Goal: Task Accomplishment & Management: Manage account settings

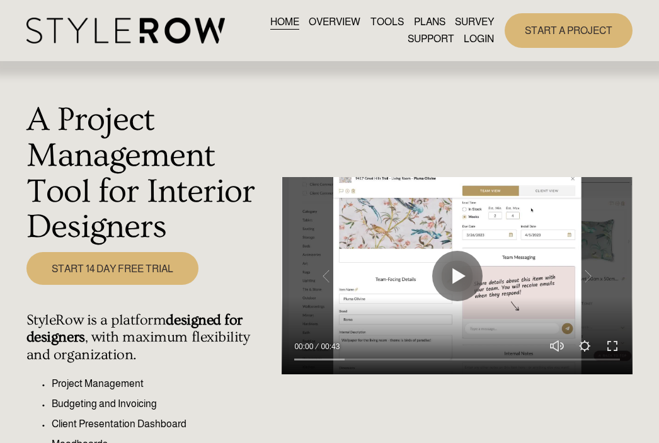
click at [483, 37] on link "LOGIN" at bounding box center [479, 39] width 30 height 17
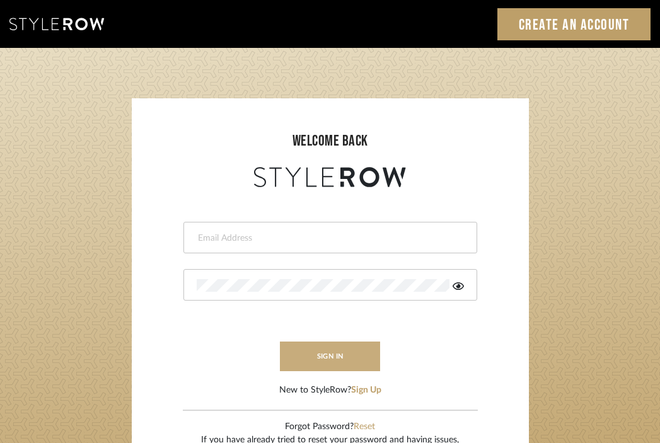
type input "divya.aok@gmail.com"
click at [337, 352] on button "sign in" at bounding box center [330, 356] width 101 height 30
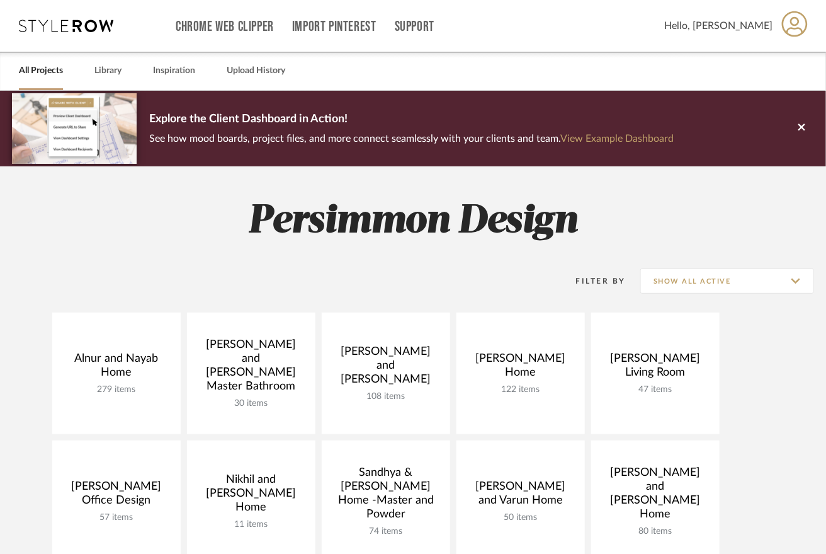
click at [765, 385] on div "Alnur and Nayab Home 279 items View Budget Open Project Divya and Sriram Master…" at bounding box center [413, 504] width 826 height 384
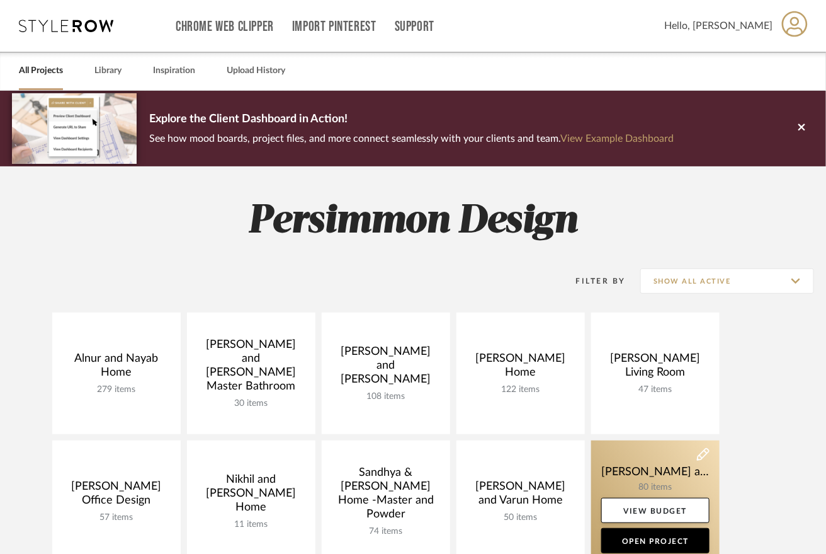
click at [657, 477] on link at bounding box center [656, 501] width 129 height 122
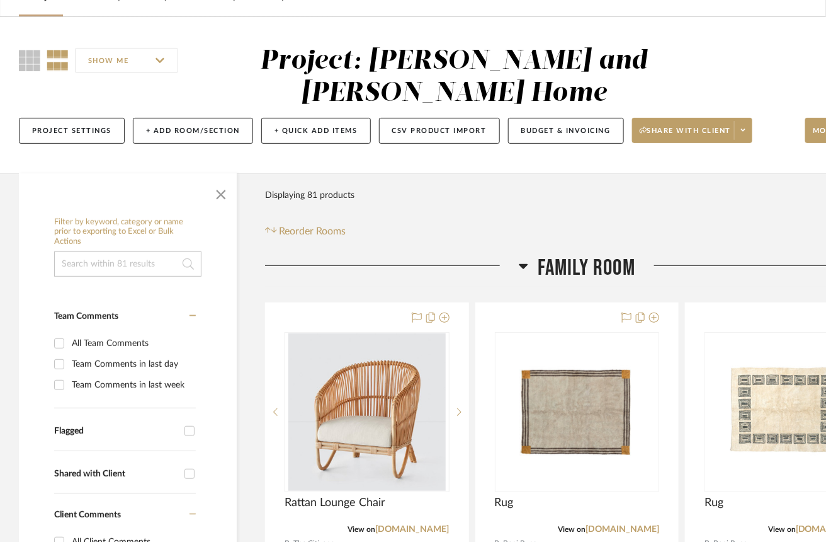
scroll to position [121, 0]
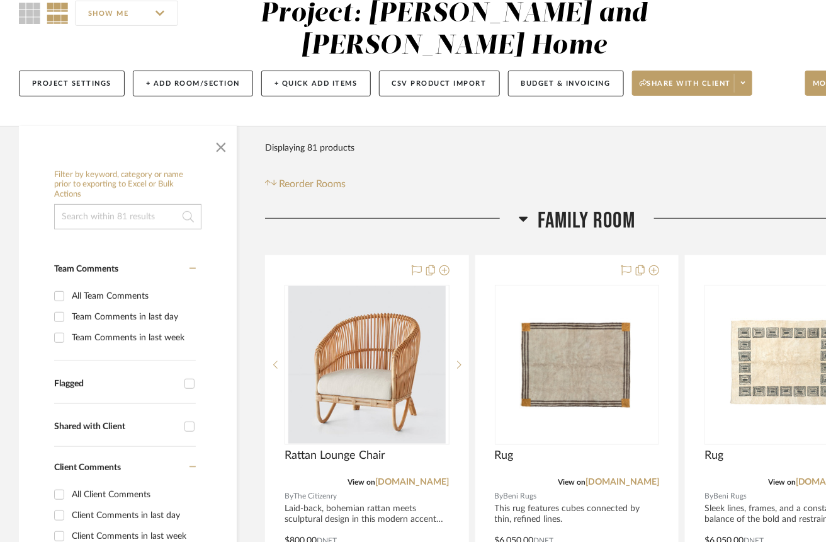
click at [517, 217] on div at bounding box center [392, 223] width 254 height 32
click at [523, 217] on icon at bounding box center [523, 219] width 9 height 5
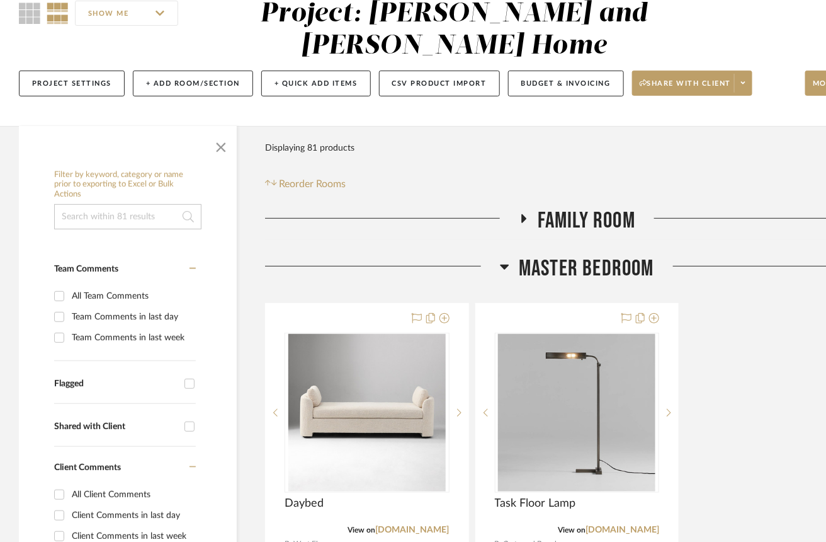
click at [506, 266] on icon at bounding box center [505, 267] width 9 height 5
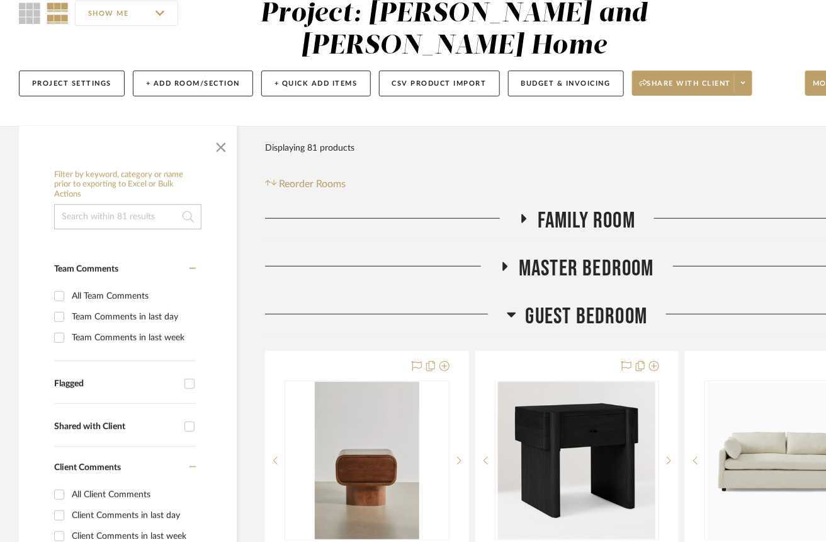
scroll to position [143, 0]
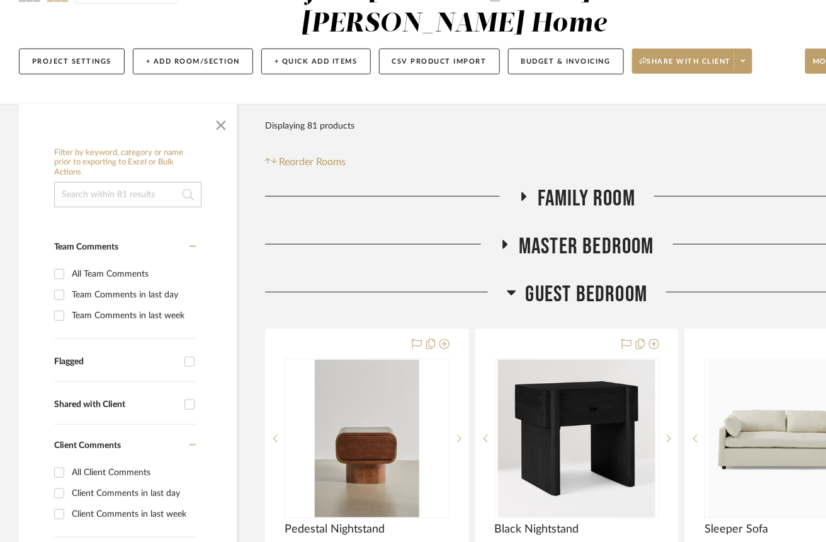
click at [514, 295] on icon at bounding box center [511, 292] width 9 height 15
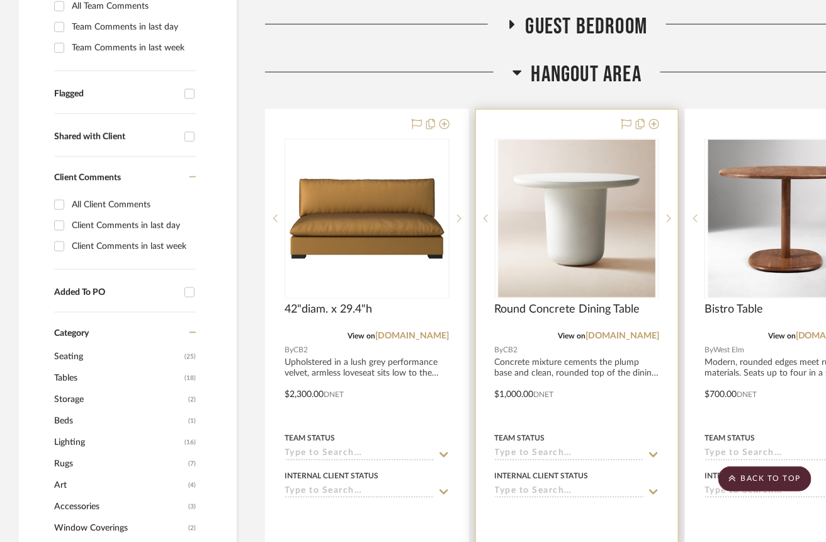
scroll to position [408, 0]
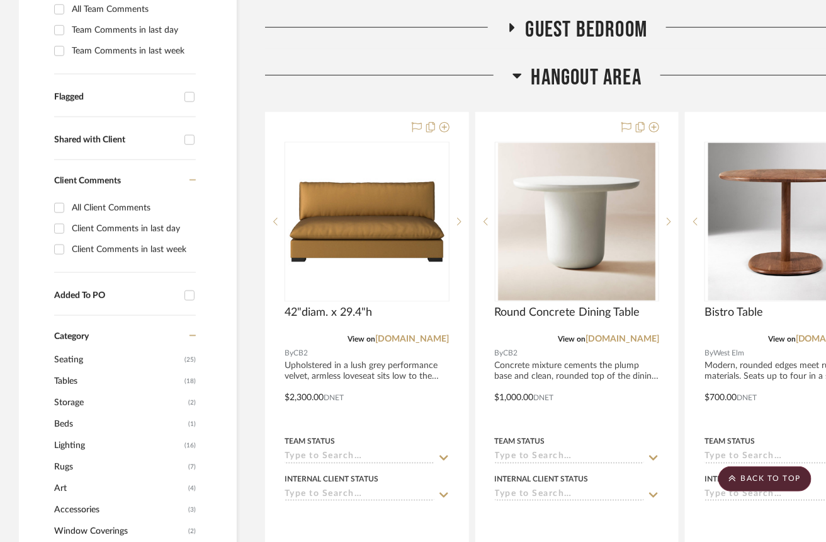
click at [525, 74] on h3 "Hangout Area" at bounding box center [577, 77] width 129 height 27
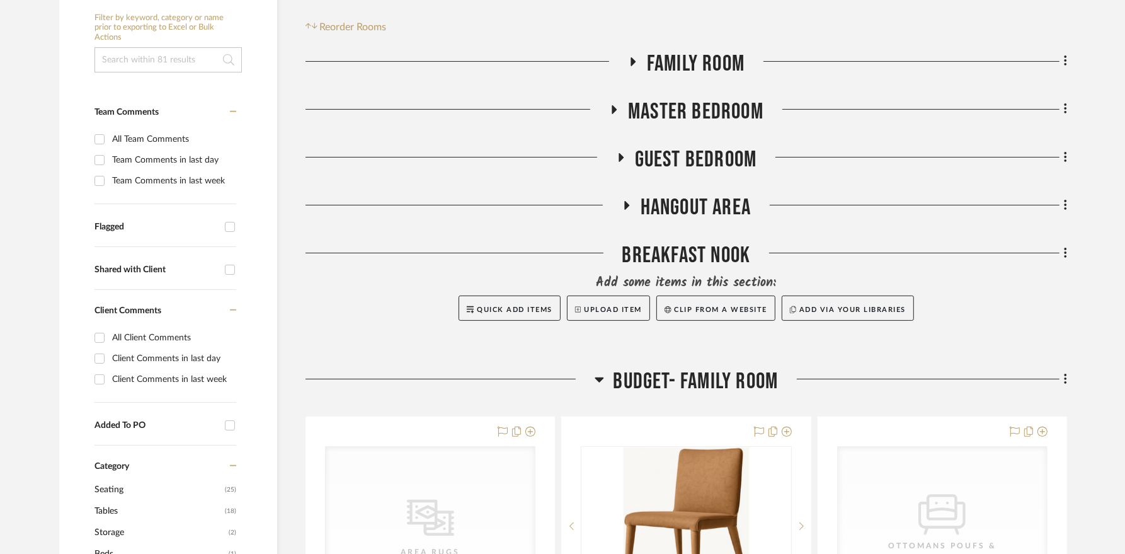
scroll to position [285, 0]
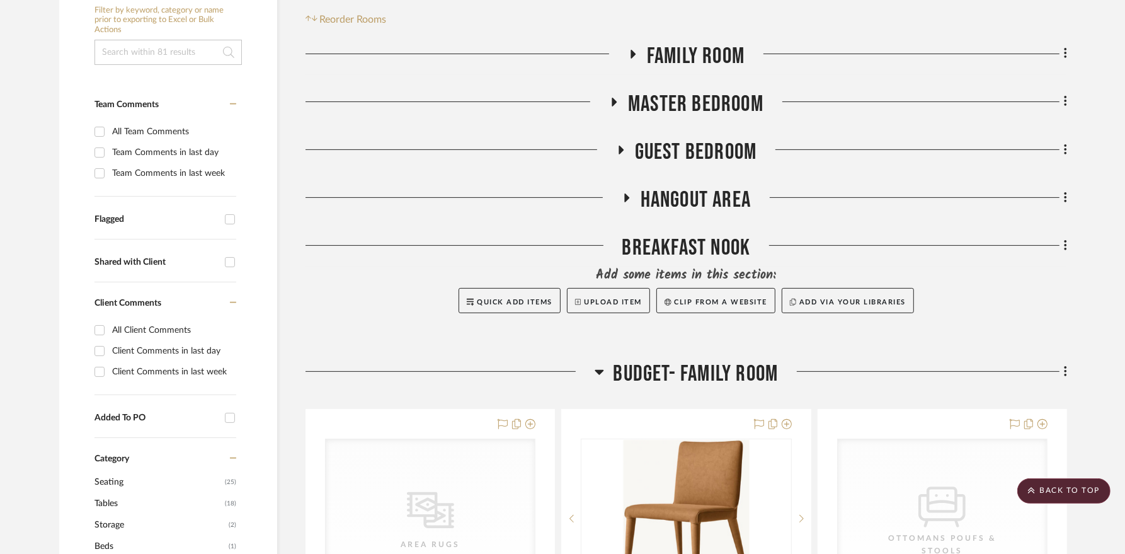
click at [605, 360] on h3 "BUDGET- FAMILY ROOM" at bounding box center [687, 373] width 184 height 27
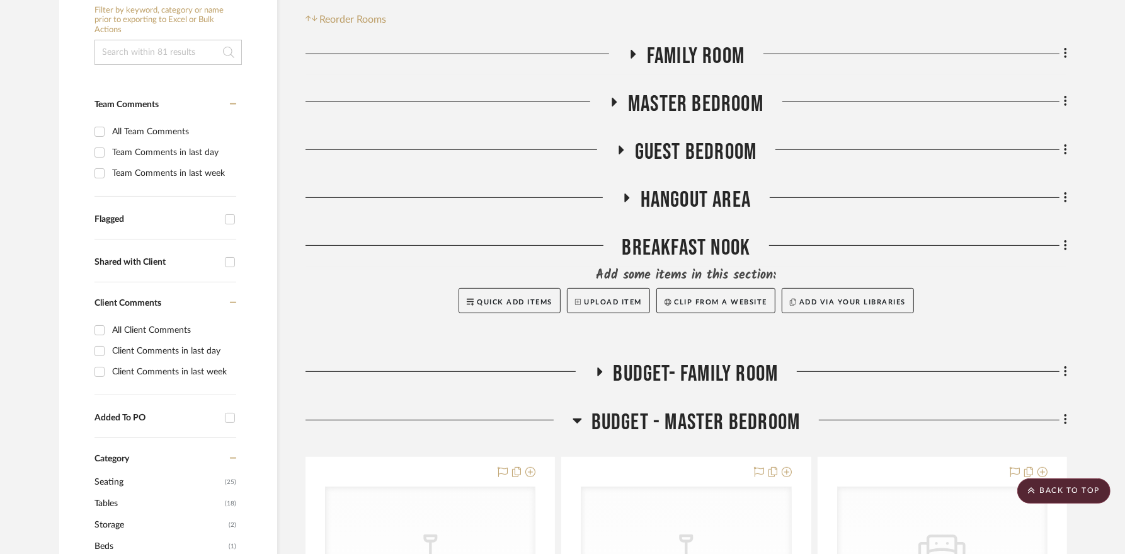
click at [631, 50] on icon at bounding box center [633, 54] width 5 height 9
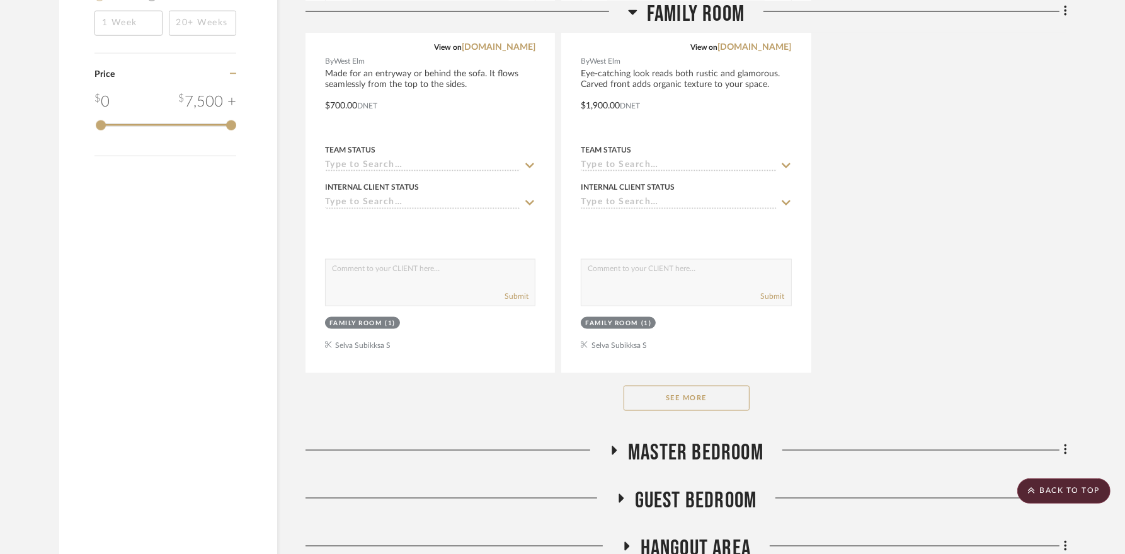
scroll to position [1674, 0]
click at [663, 385] on button "See More" at bounding box center [687, 397] width 126 height 25
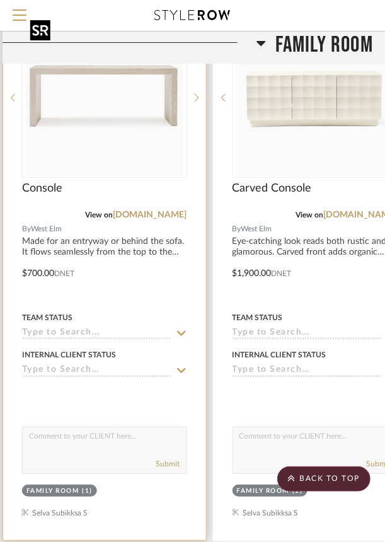
scroll to position [1446, 297]
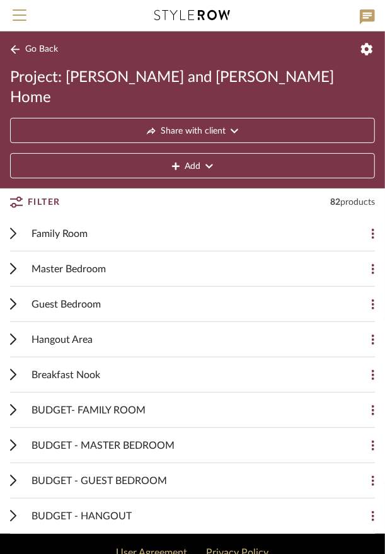
click at [11, 227] on icon at bounding box center [13, 233] width 6 height 12
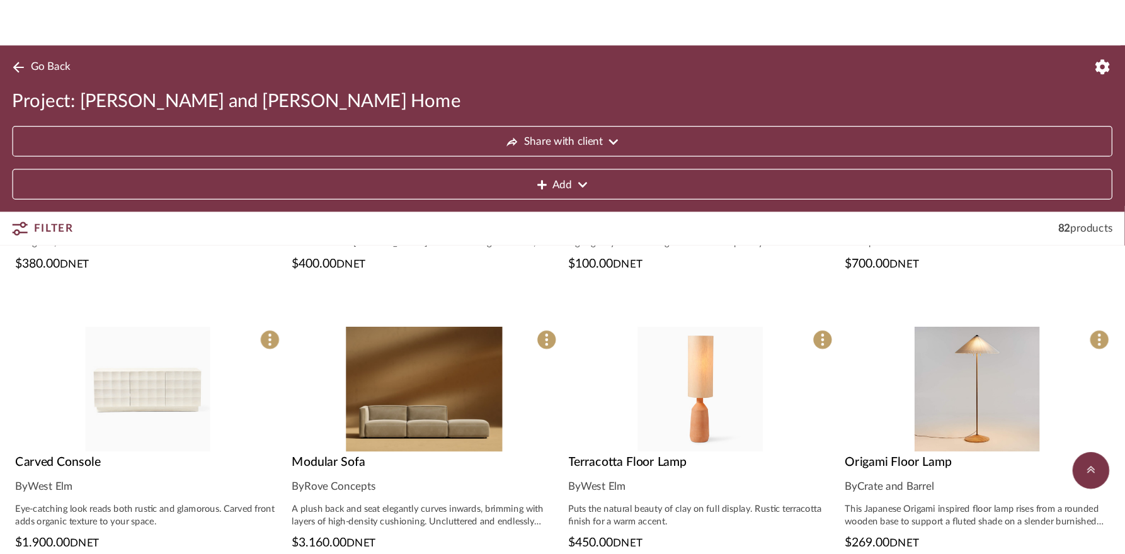
scroll to position [326, 0]
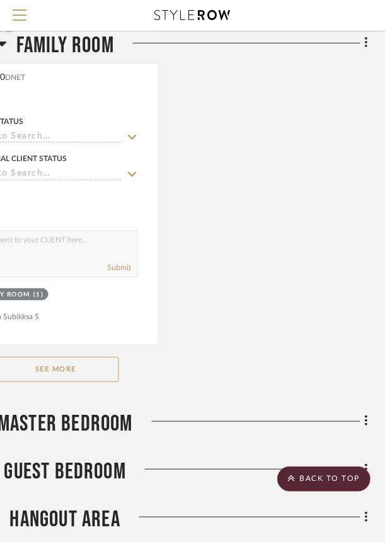
scroll to position [1643, 522]
click at [84, 362] on button "See More" at bounding box center [56, 369] width 126 height 25
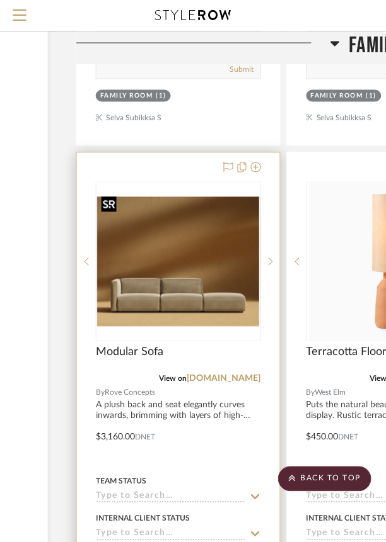
scroll to position [1841, 194]
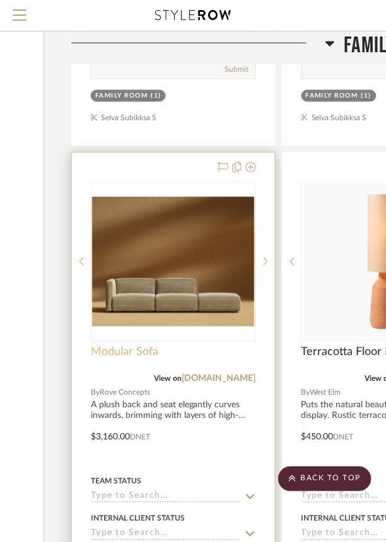
click at [129, 348] on span "Modular Sofa" at bounding box center [124, 353] width 67 height 14
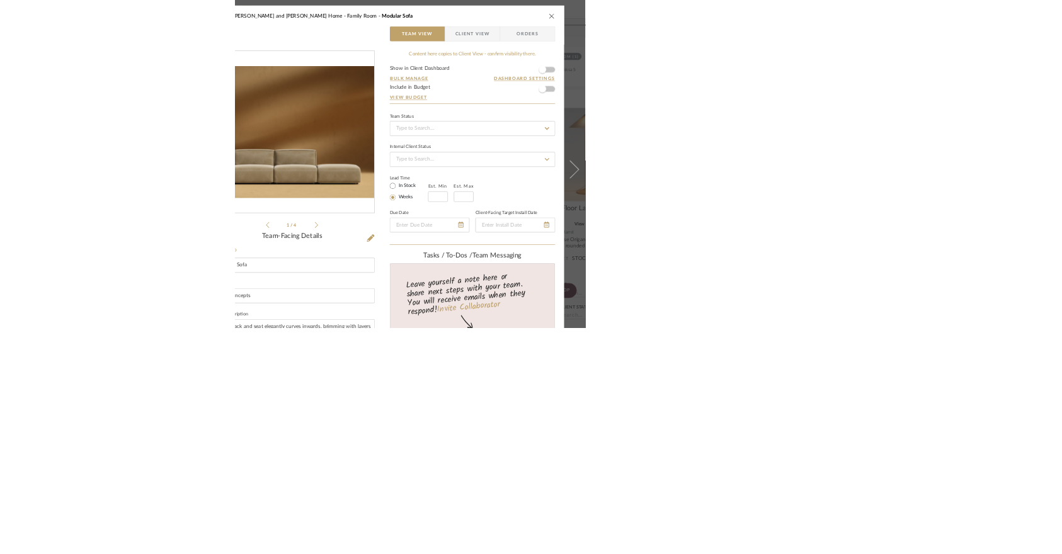
scroll to position [0, 0]
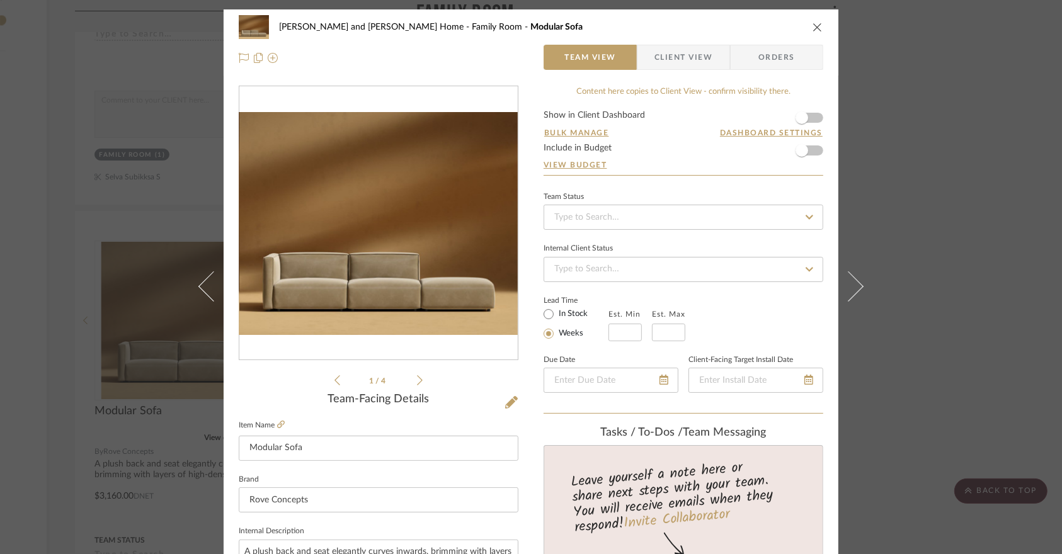
click at [393, 23] on icon "close" at bounding box center [818, 27] width 10 height 10
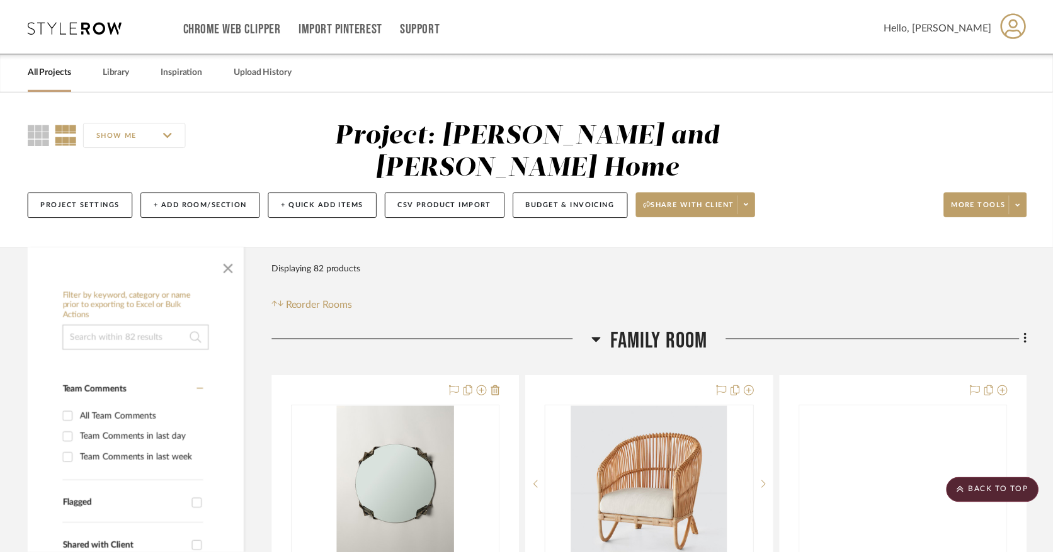
scroll to position [1841, 0]
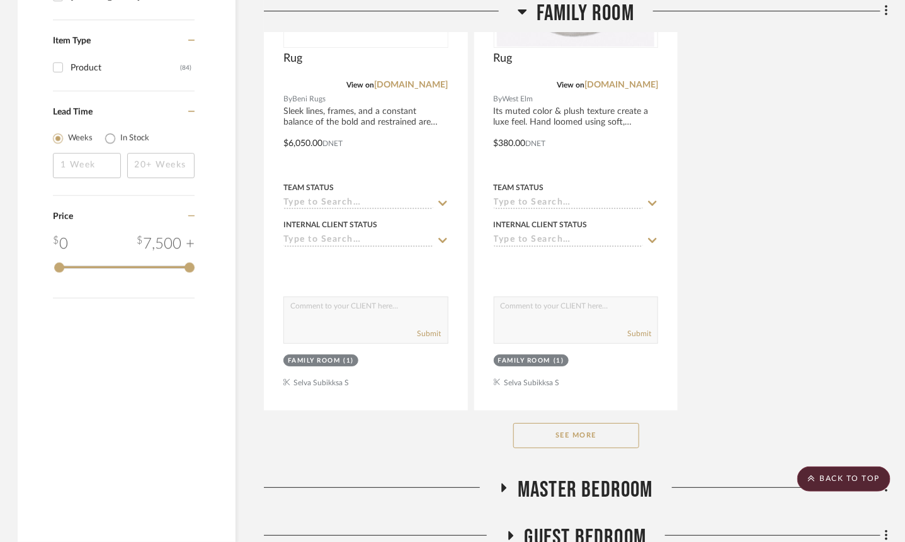
scroll to position [1640, 1]
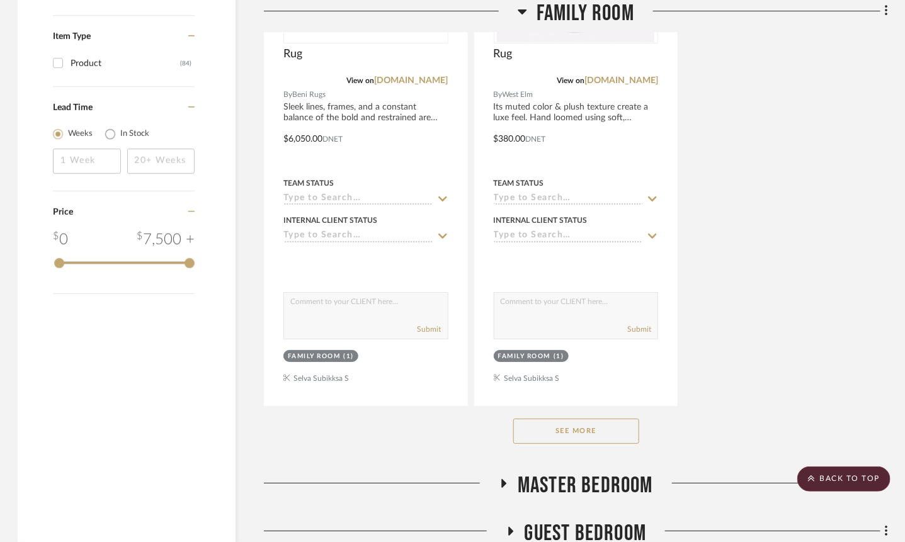
click at [593, 423] on button "See More" at bounding box center [576, 431] width 126 height 25
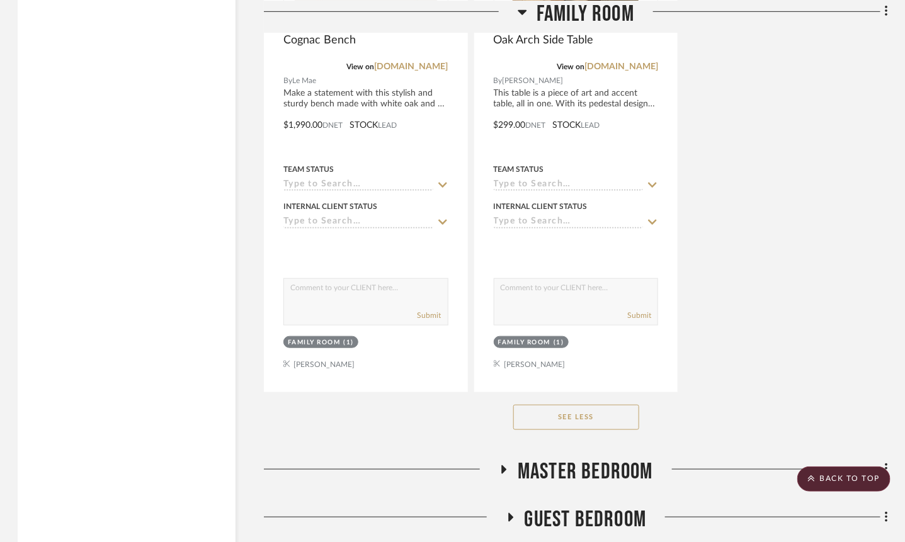
scroll to position [3920, 1]
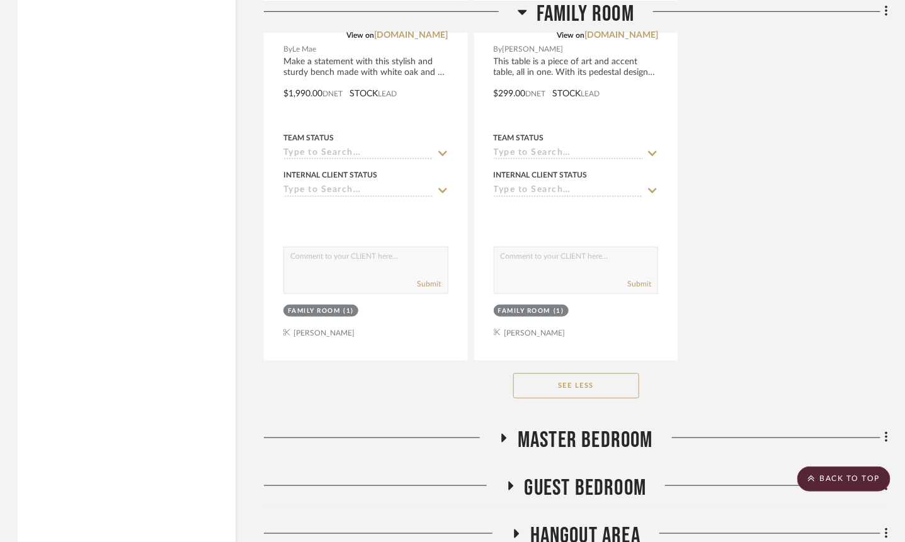
click at [573, 375] on button "See Less" at bounding box center [576, 386] width 126 height 25
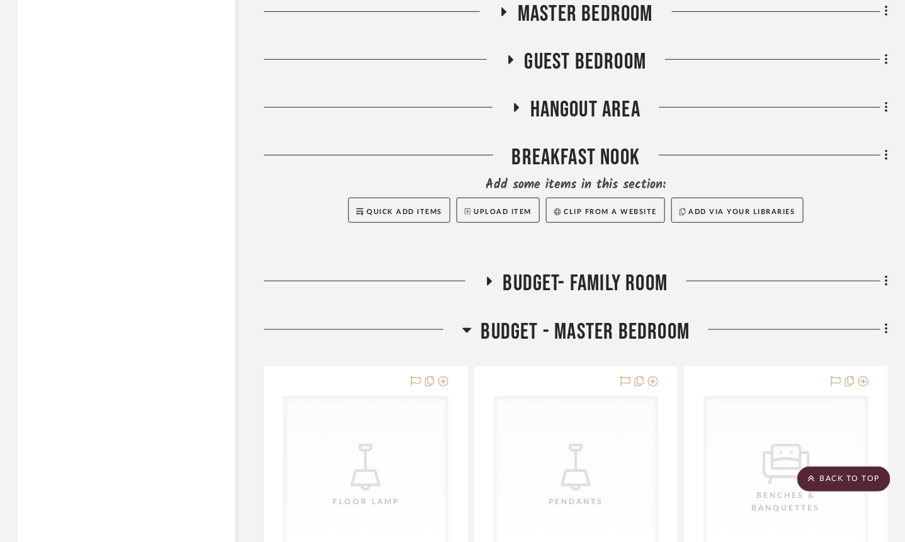
scroll to position [2117, 1]
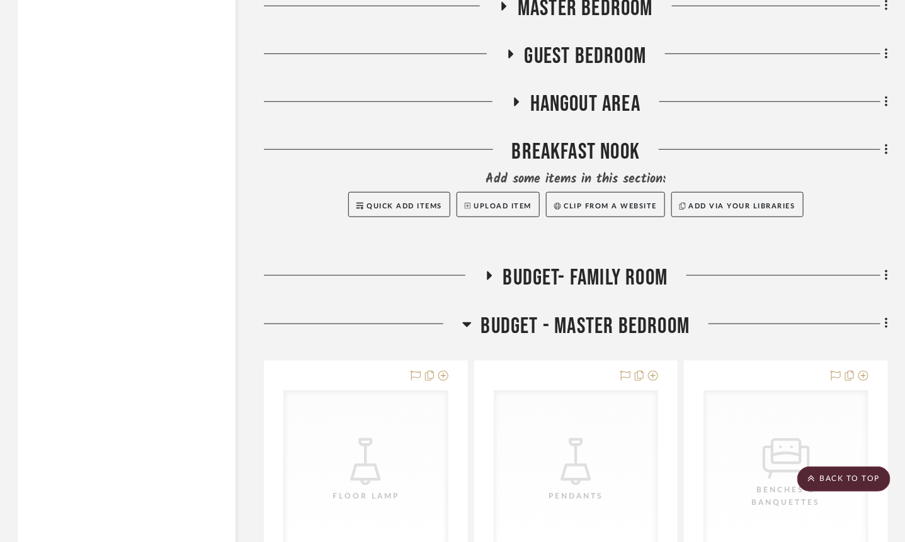
click at [470, 323] on icon at bounding box center [466, 325] width 9 height 5
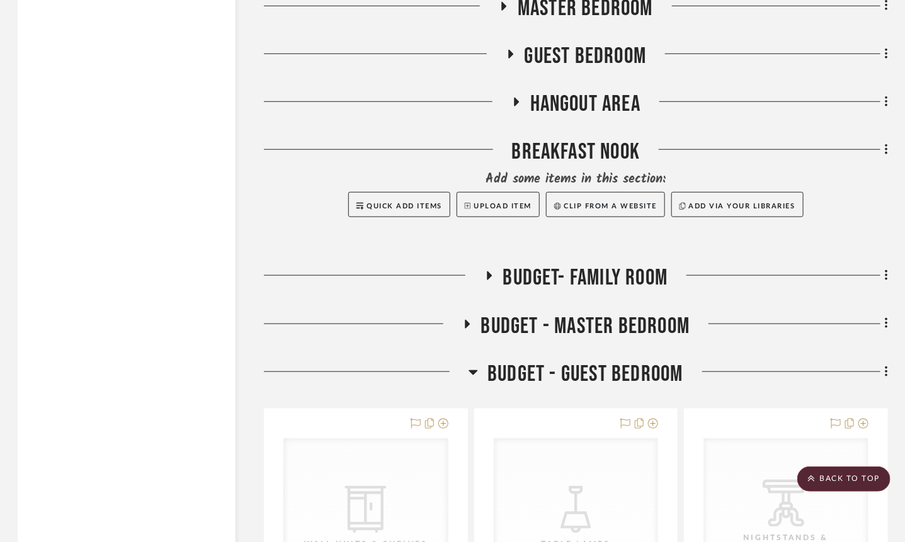
click at [476, 370] on icon at bounding box center [473, 372] width 9 height 5
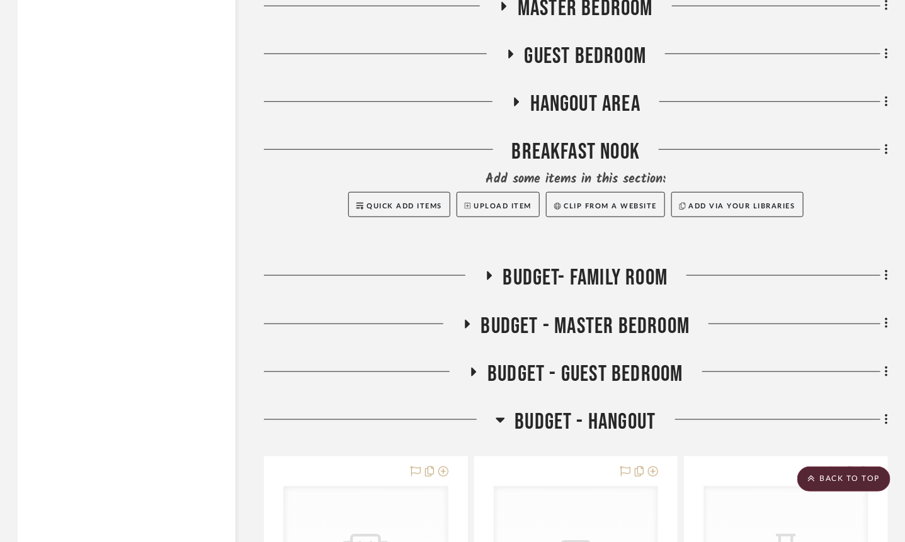
click at [501, 418] on icon at bounding box center [500, 420] width 9 height 5
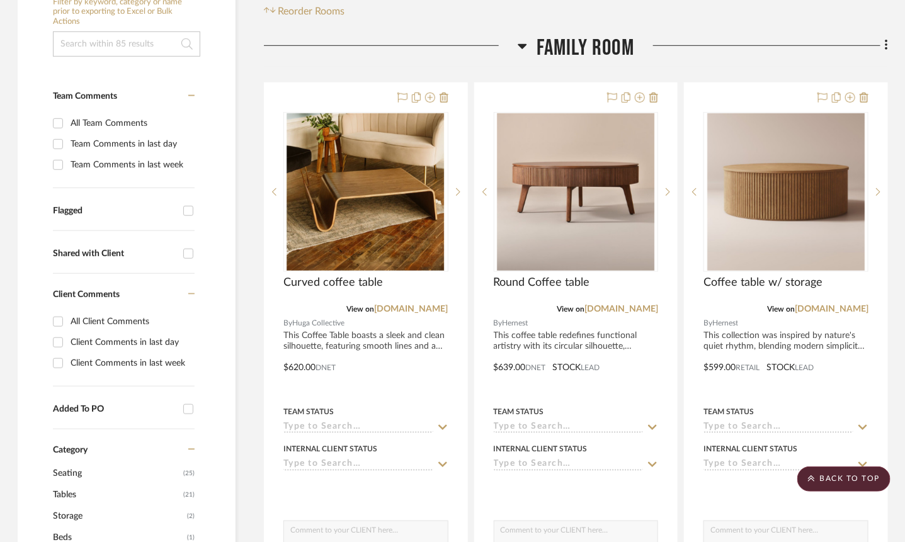
scroll to position [295, 1]
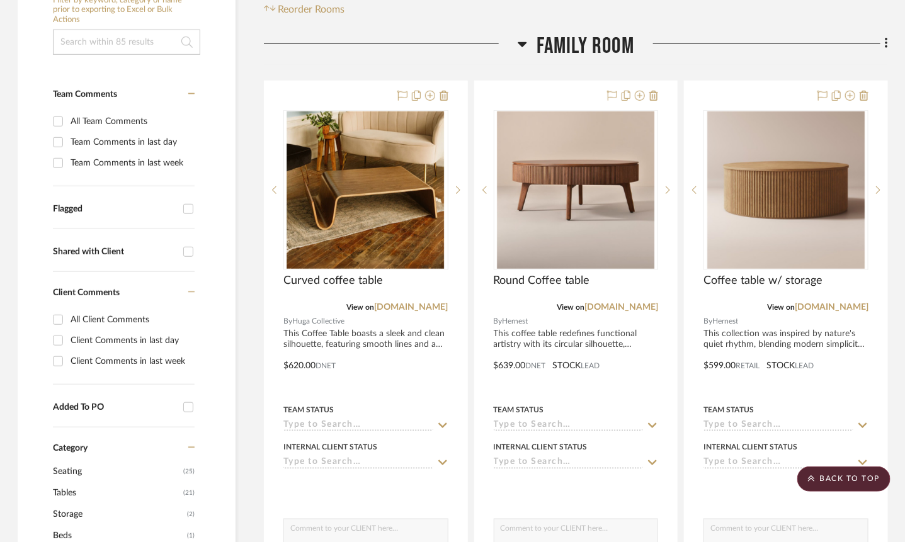
click at [523, 50] on icon at bounding box center [522, 44] width 9 height 15
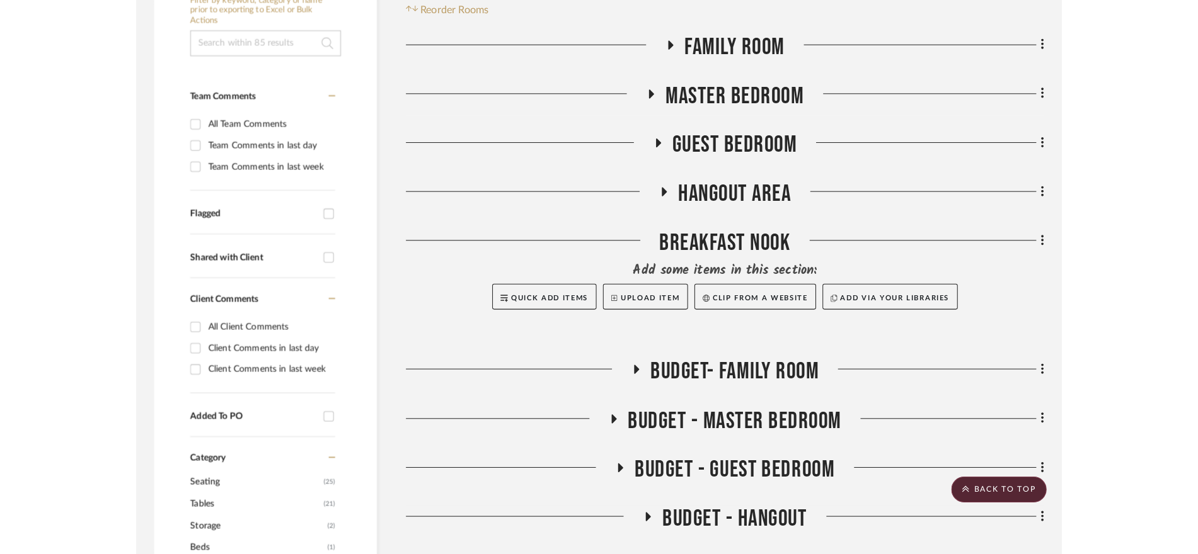
scroll to position [263, 0]
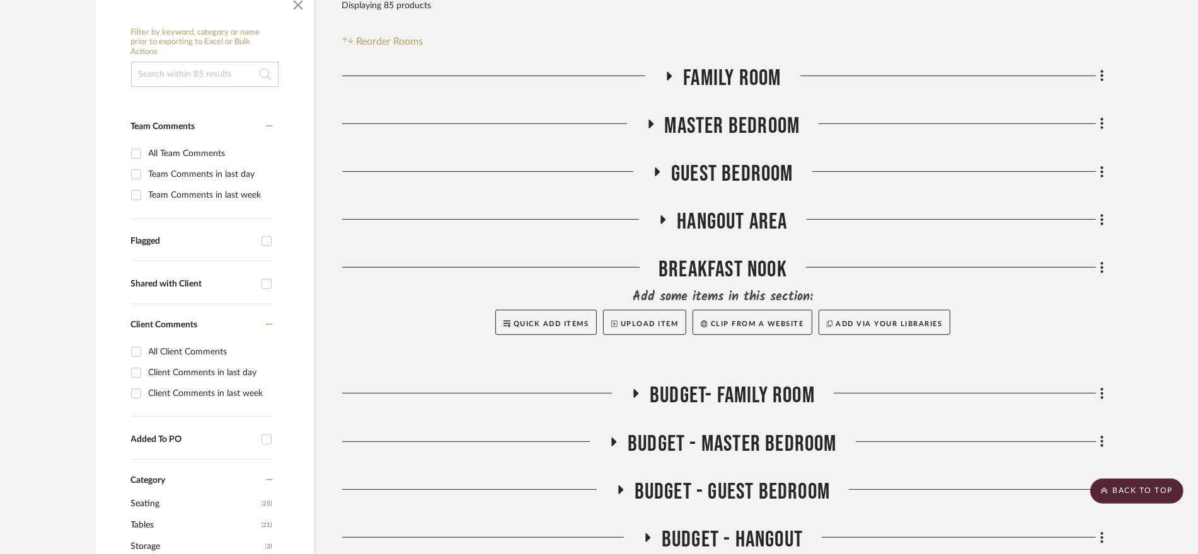
click at [668, 72] on icon at bounding box center [669, 76] width 5 height 9
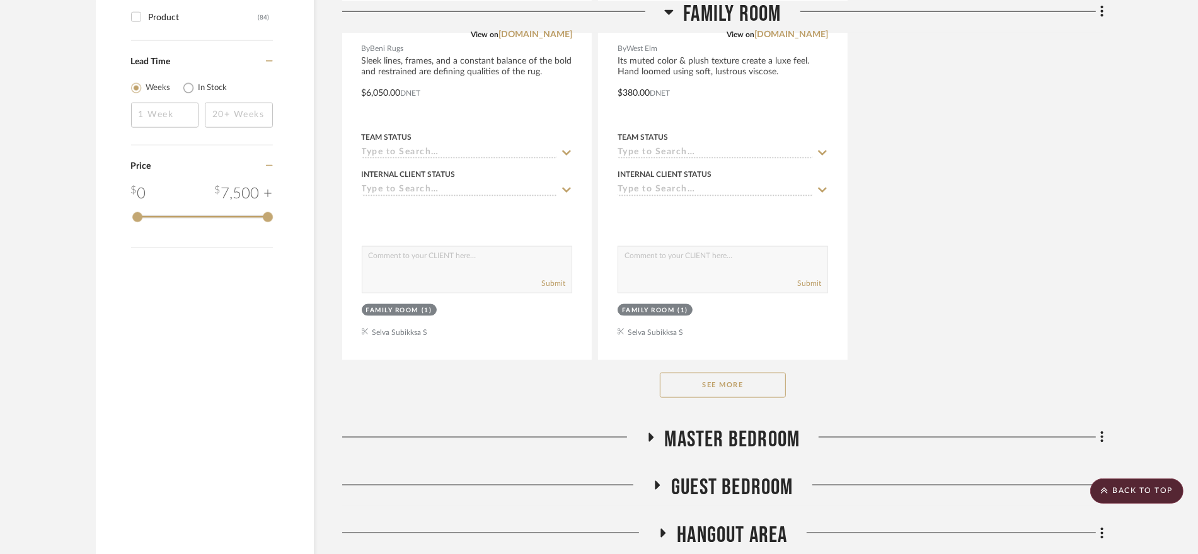
scroll to position [1694, 0]
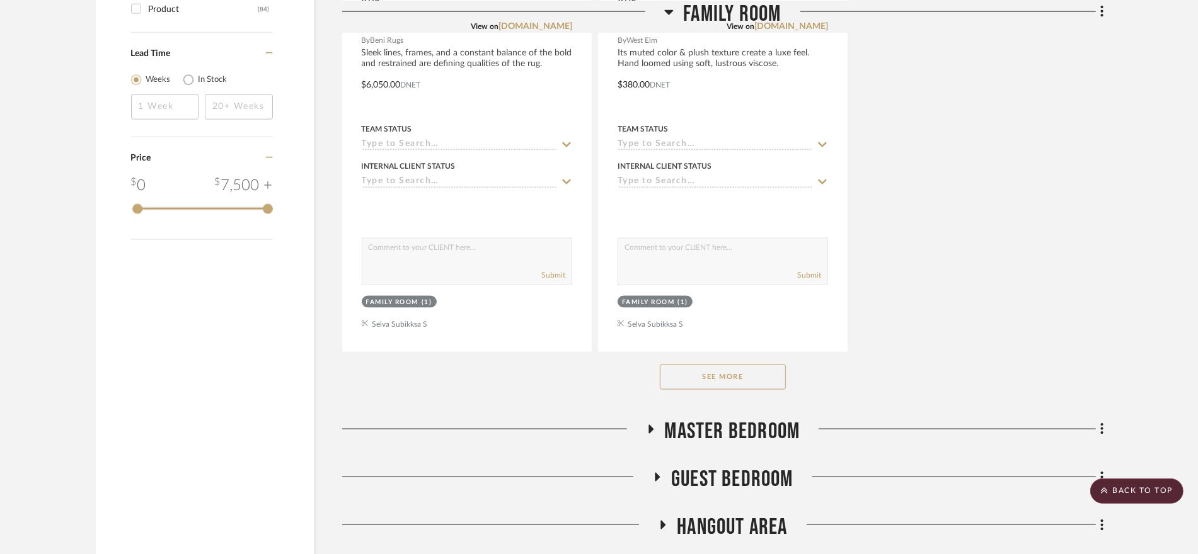
click at [726, 365] on button "See More" at bounding box center [723, 377] width 126 height 25
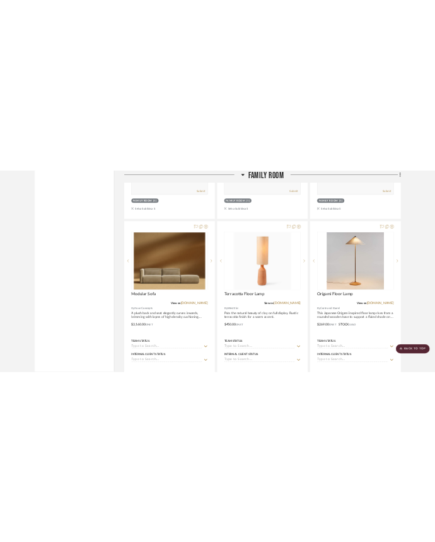
scroll to position [2503, 0]
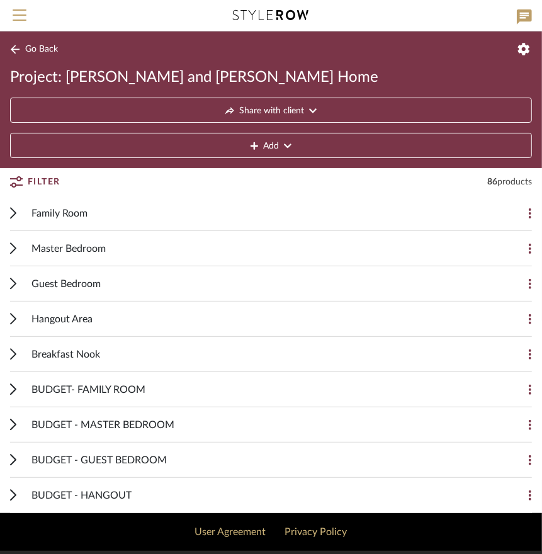
click at [12, 216] on icon at bounding box center [13, 214] width 5 height 10
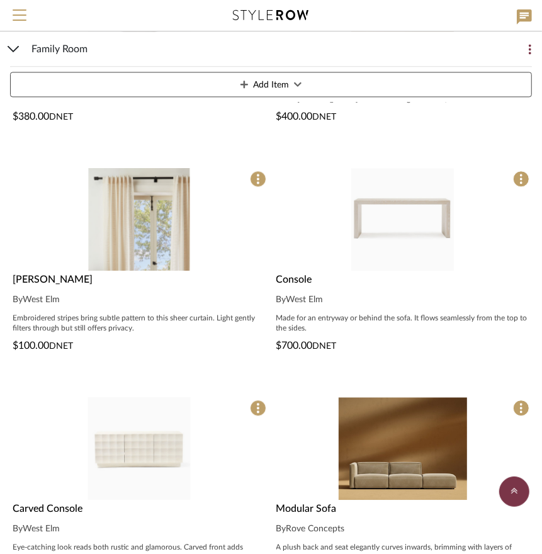
scroll to position [1284, 0]
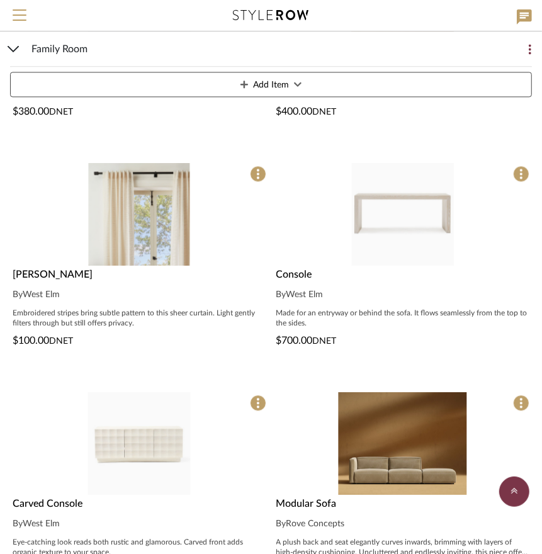
click at [343, 514] on div "Modular Sofa By Rove Concepts A plush back and seat elegantly curves inwards, b…" at bounding box center [403, 536] width 259 height 81
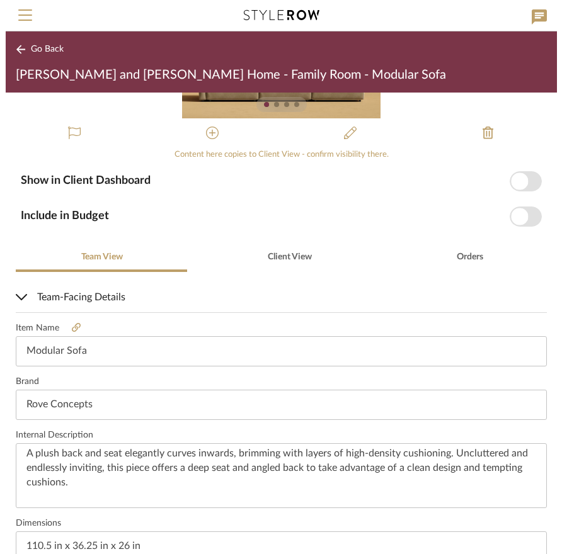
scroll to position [157, 0]
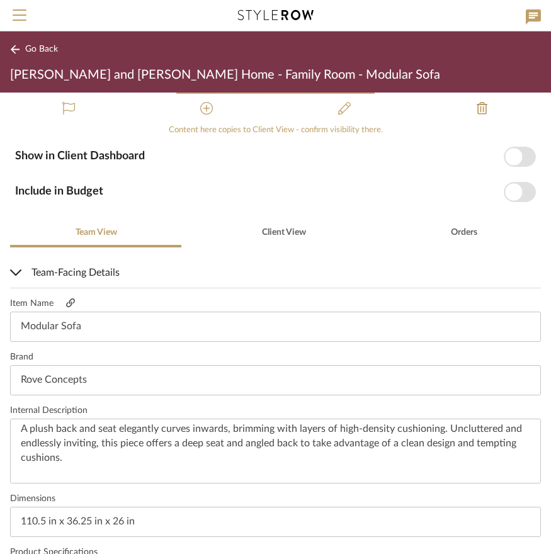
click at [67, 302] on icon at bounding box center [70, 303] width 9 height 9
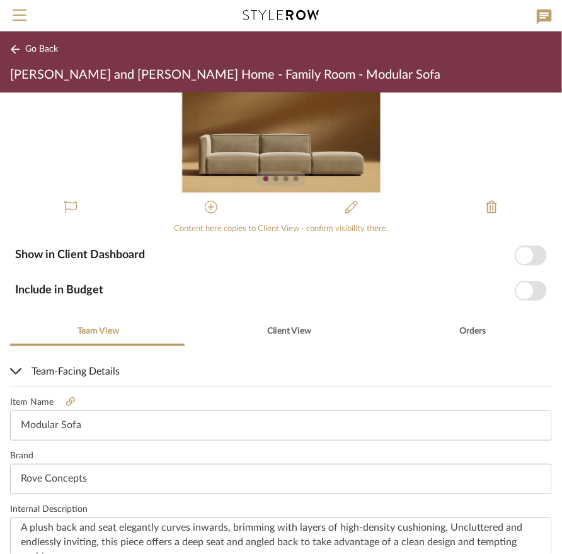
scroll to position [0, 0]
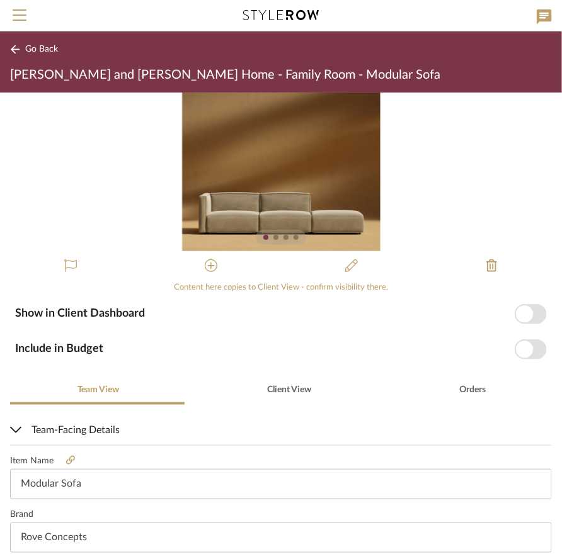
click at [14, 49] on icon at bounding box center [15, 49] width 9 height 9
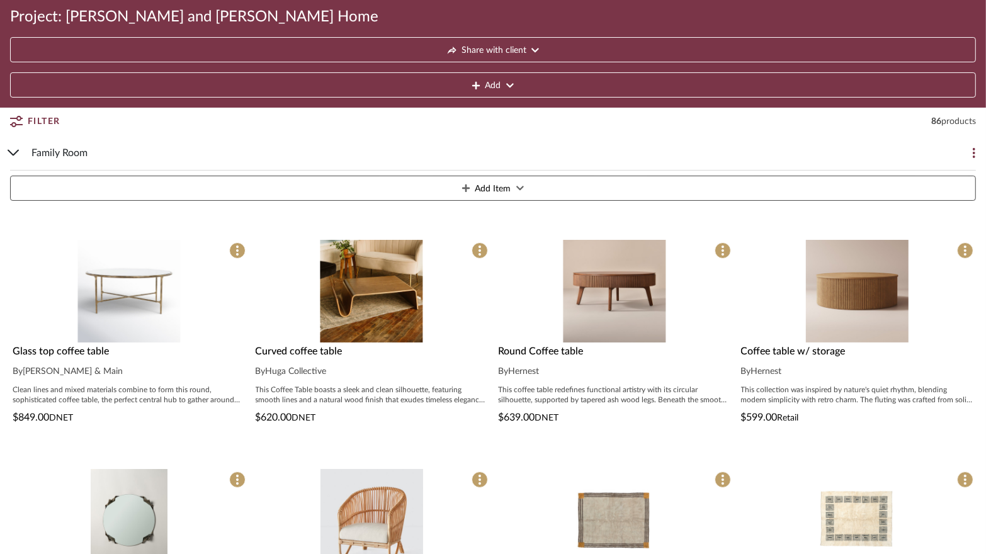
scroll to position [123, 0]
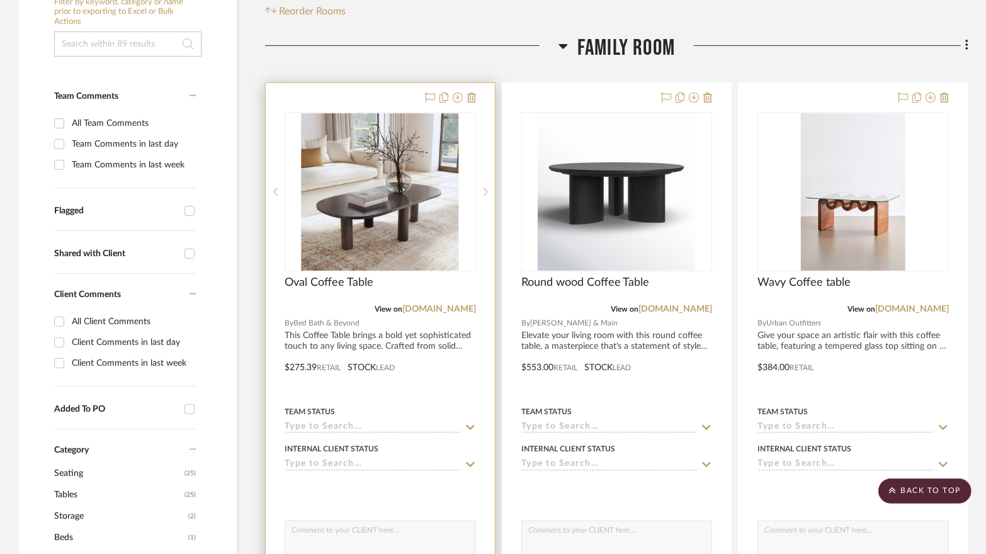
scroll to position [282, 0]
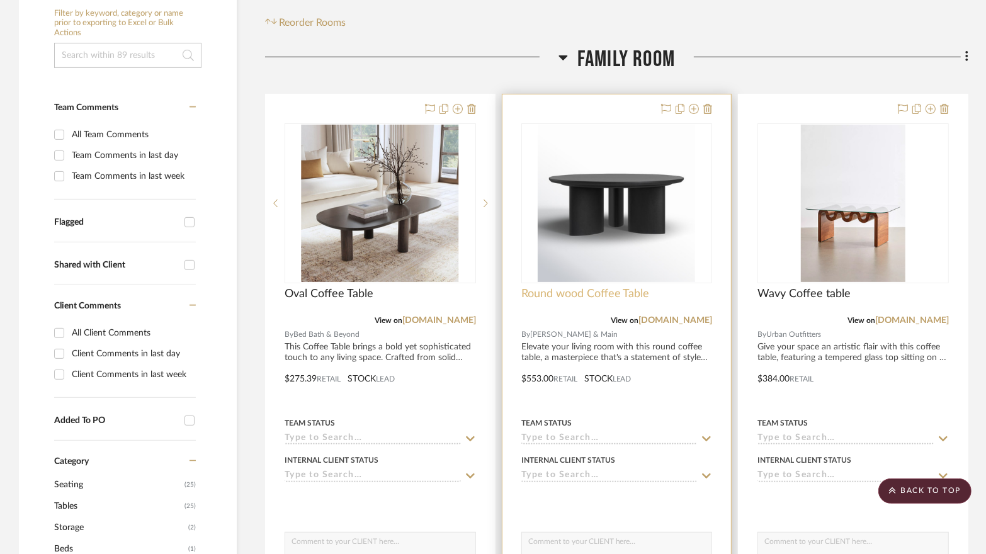
click at [595, 287] on span "Round wood Coffee Table" at bounding box center [586, 294] width 129 height 14
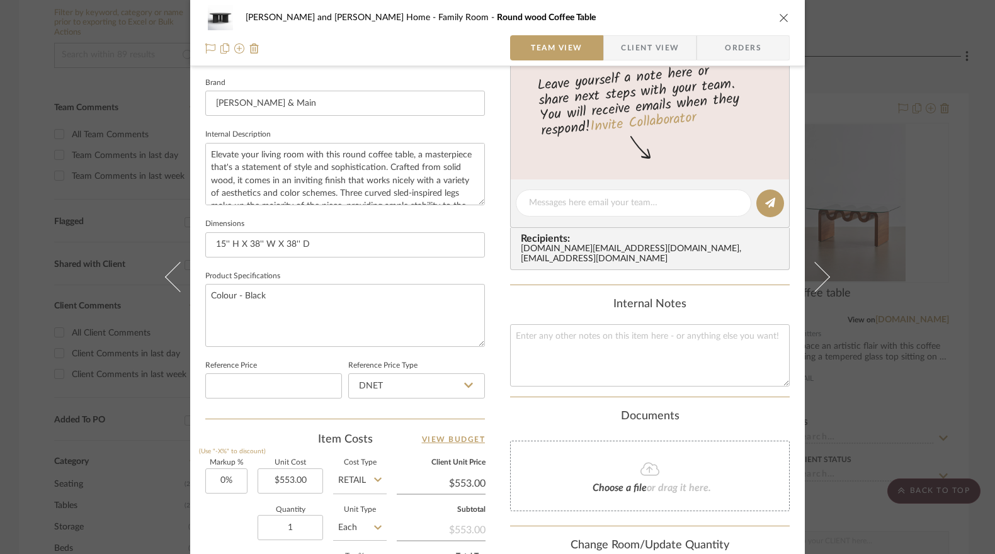
scroll to position [398, 0]
click at [878, 263] on div "Sharika and Ashish Home Family Room Round wood Coffee Table Team View Client Vi…" at bounding box center [497, 277] width 995 height 554
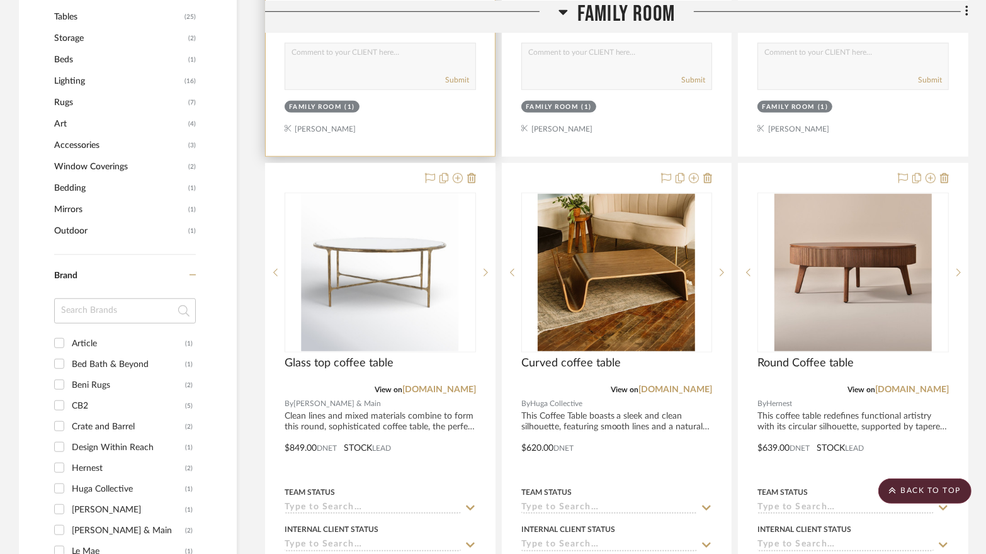
scroll to position [773, 0]
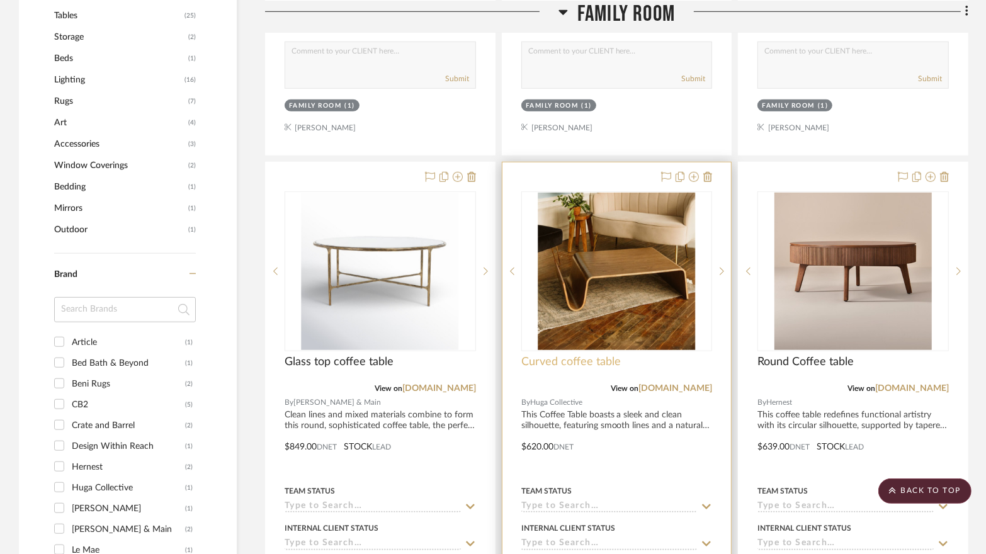
click at [584, 355] on span "Curved coffee table" at bounding box center [572, 362] width 100 height 14
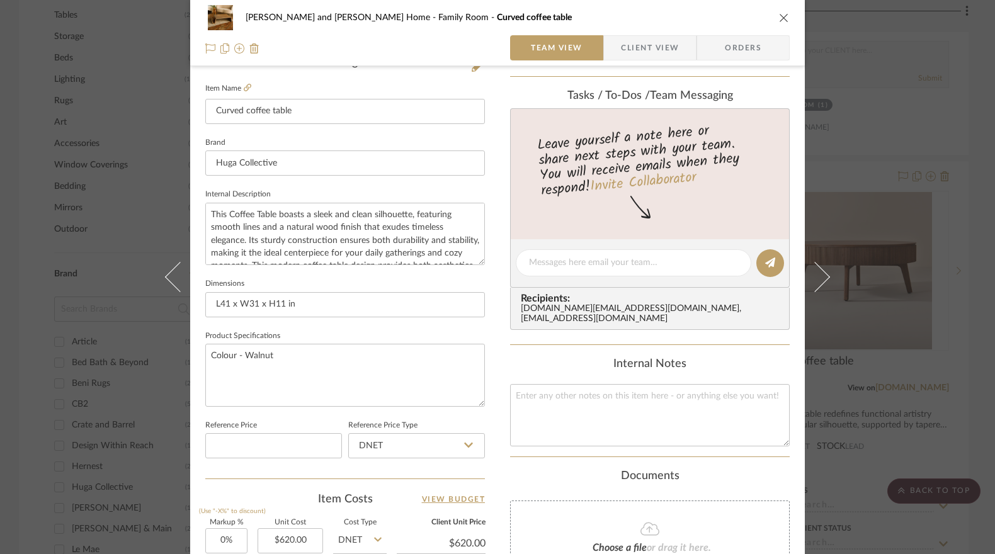
scroll to position [338, 0]
click at [884, 299] on div "Sharika and Ashish Home Family Room Curved coffee table Team View Client View O…" at bounding box center [497, 277] width 995 height 554
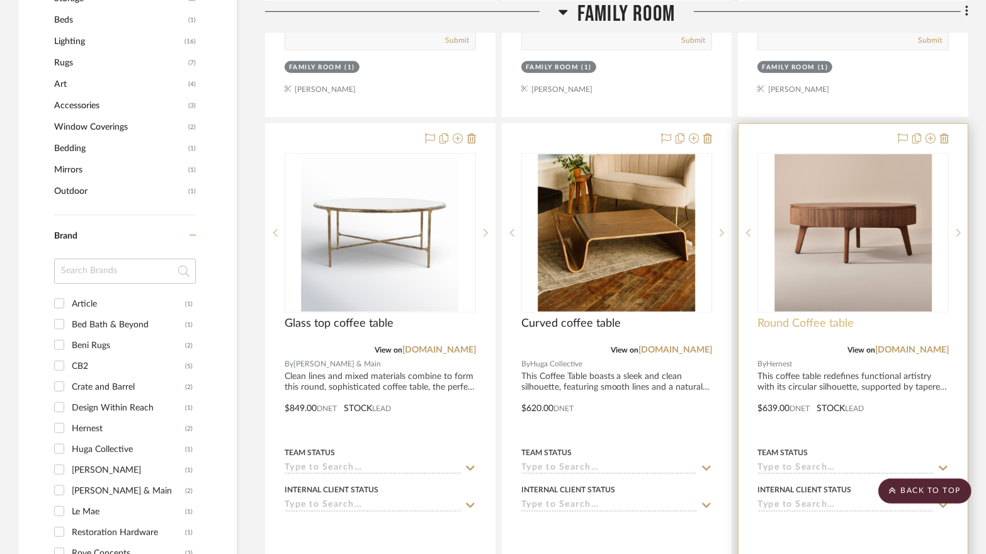
scroll to position [783, 0]
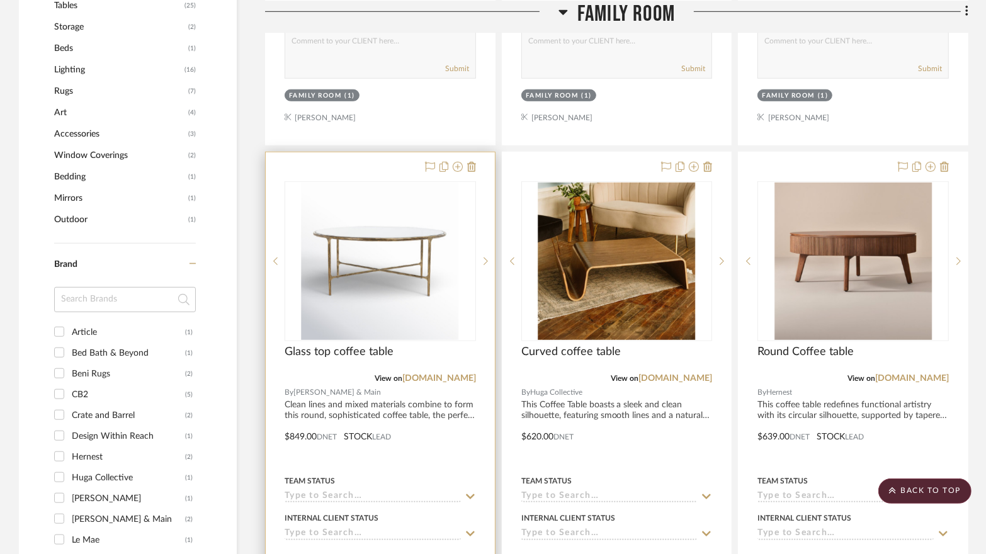
click at [365, 345] on div "Glass top coffee table" at bounding box center [381, 359] width 192 height 28
click at [363, 345] on span "Glass top coffee table" at bounding box center [339, 352] width 109 height 14
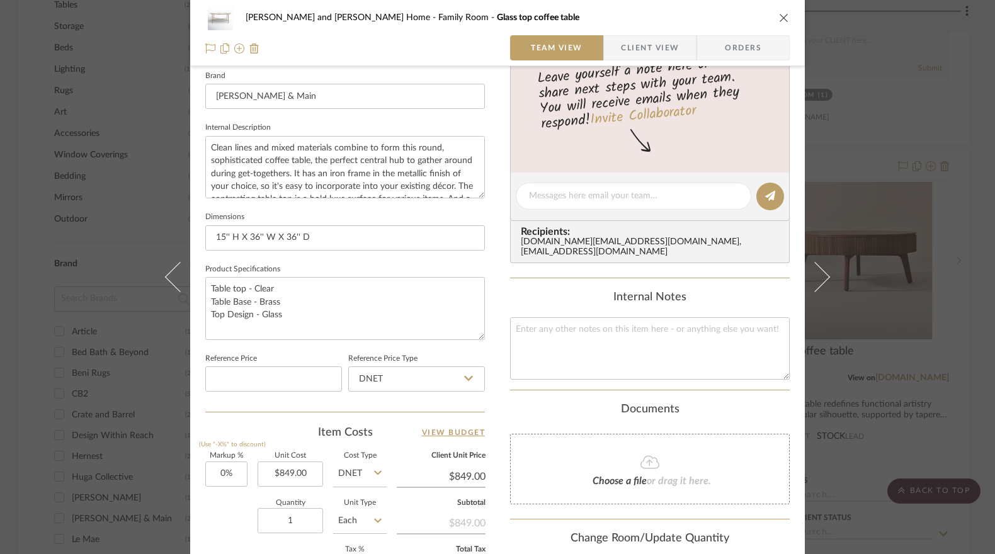
scroll to position [408, 0]
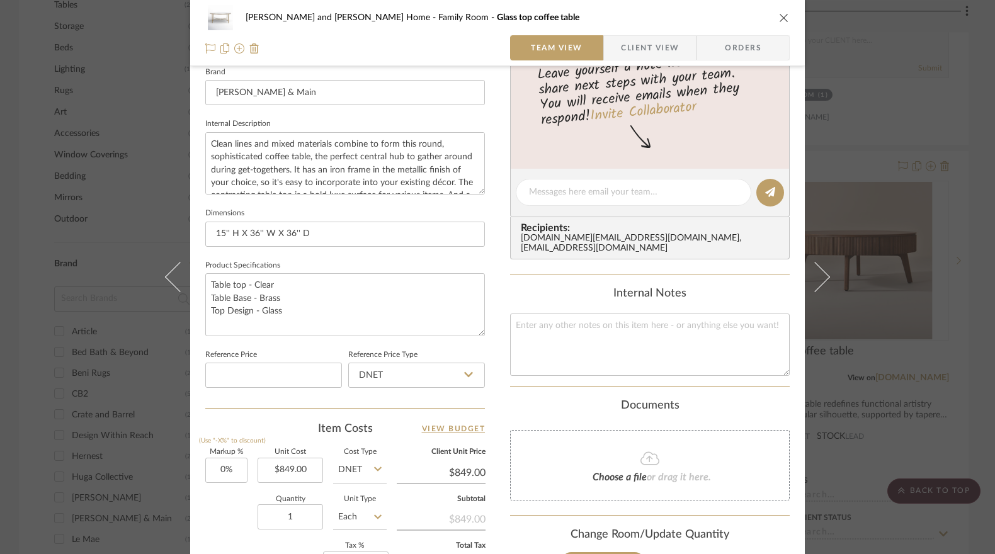
click at [887, 54] on div "Sharika and Ashish Home Family Room Glass top coffee table Team View Client Vie…" at bounding box center [497, 277] width 995 height 554
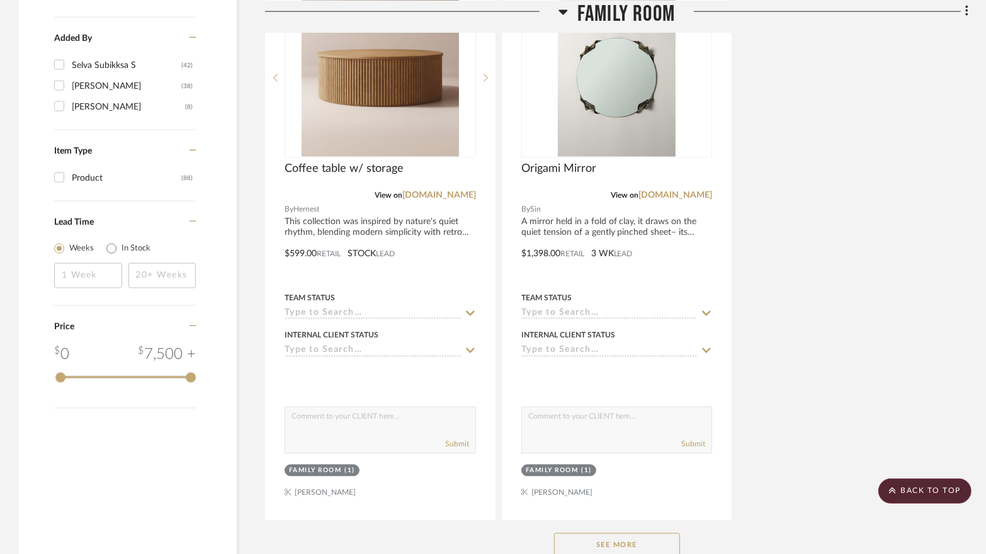
scroll to position [1528, 0]
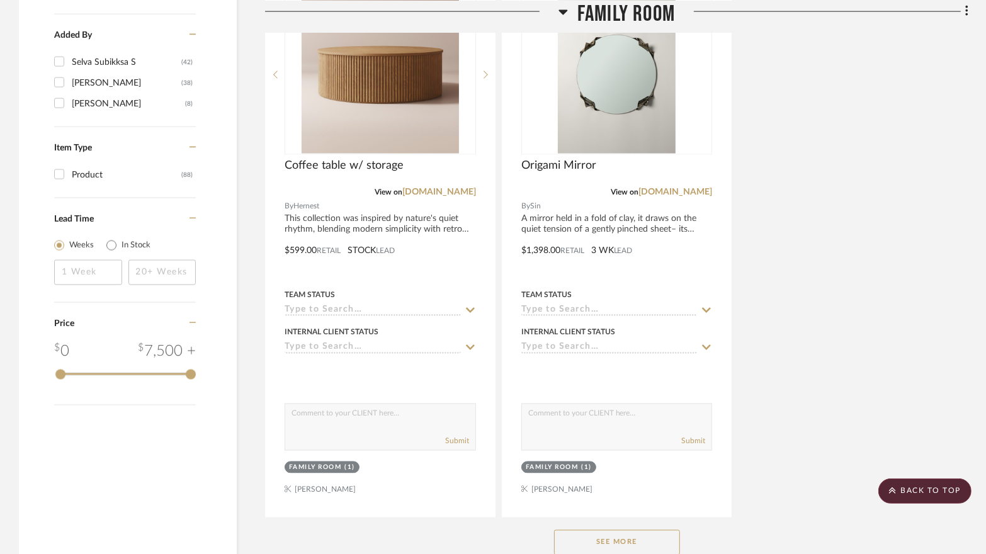
click at [632, 530] on button "See More" at bounding box center [617, 542] width 126 height 25
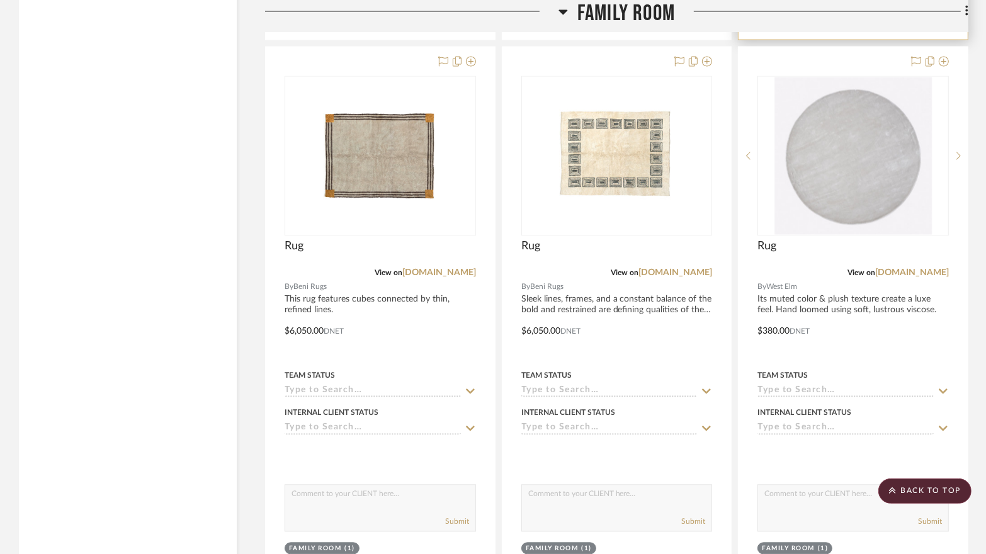
scroll to position [2007, 0]
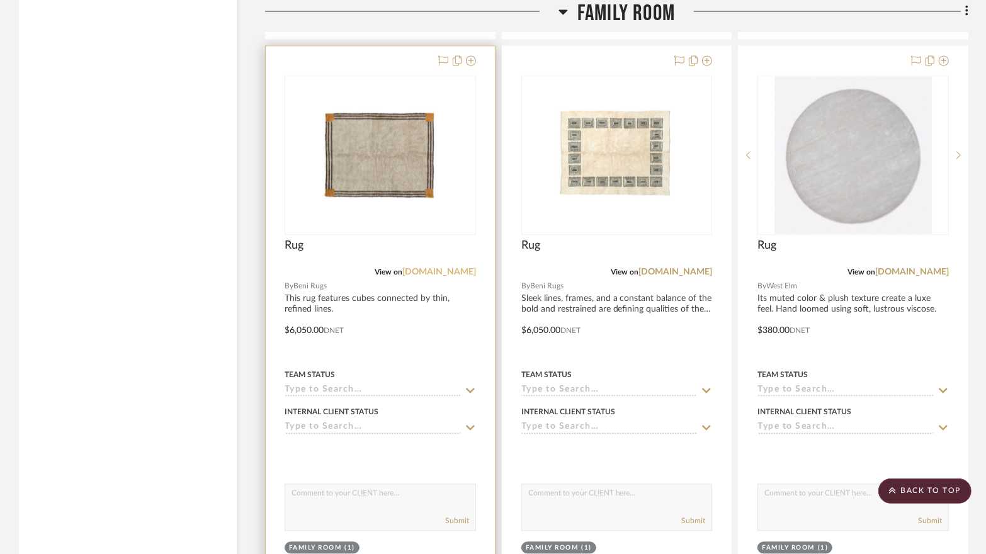
click at [448, 268] on link "[DOMAIN_NAME]" at bounding box center [440, 272] width 74 height 9
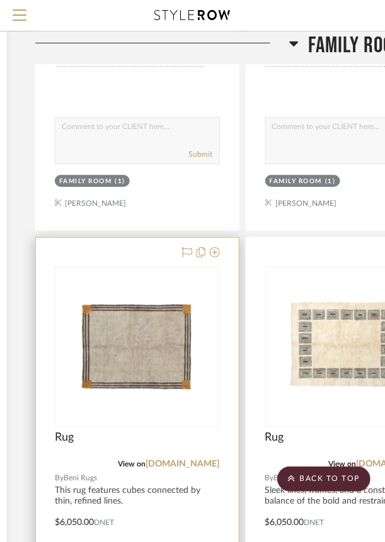
scroll to position [1756, 237]
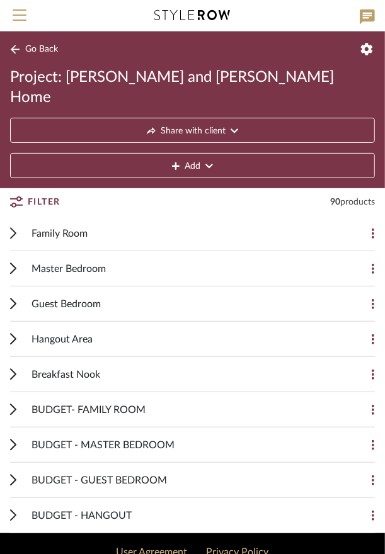
click at [14, 229] on icon at bounding box center [13, 234] width 5 height 10
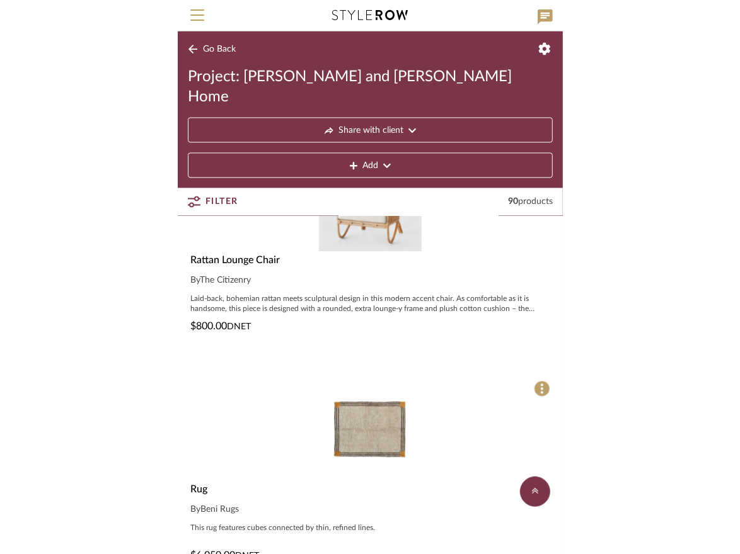
scroll to position [860, 0]
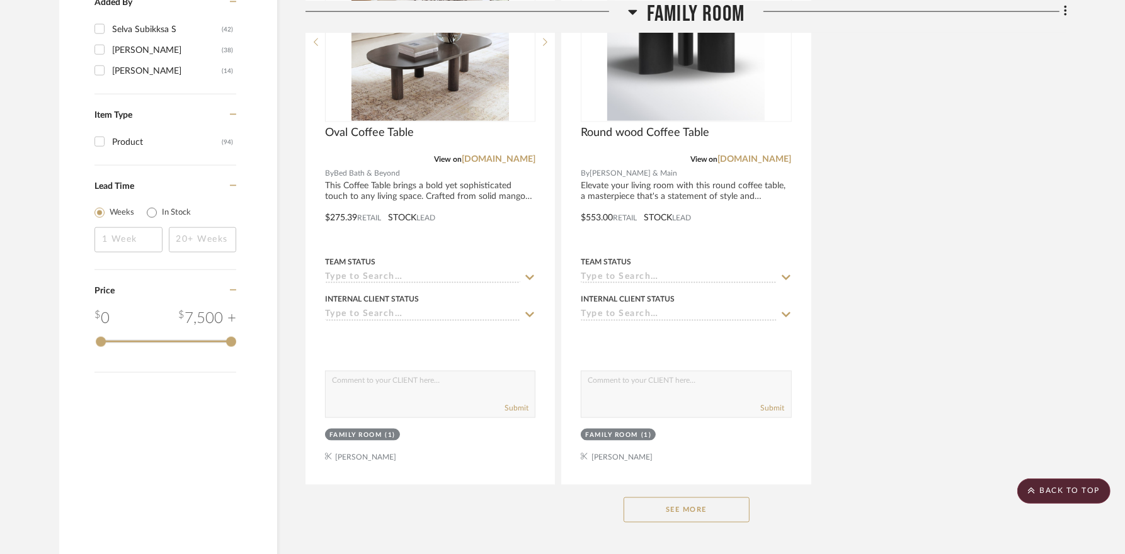
scroll to position [1613, 0]
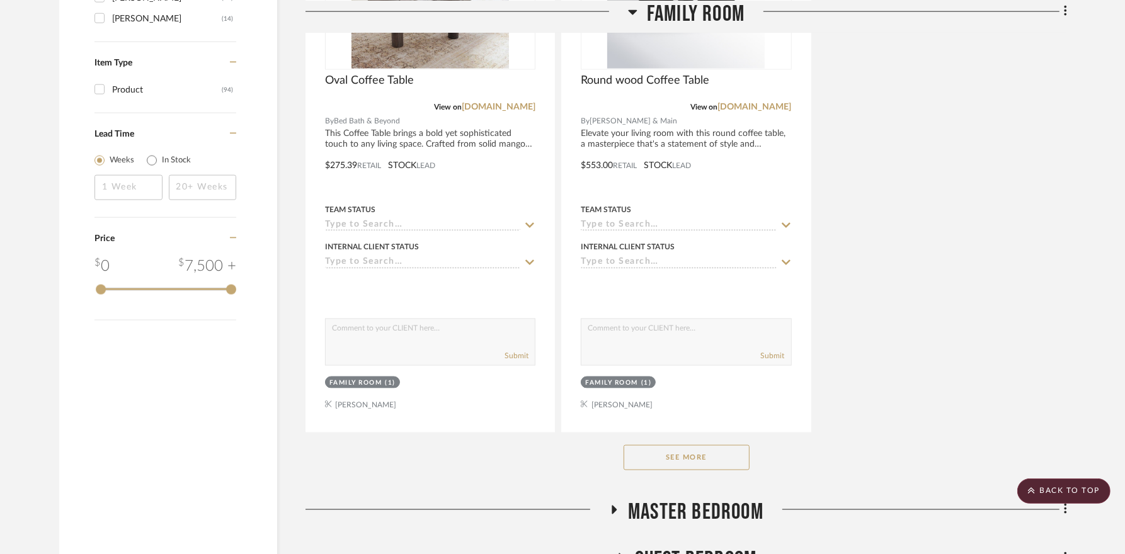
click at [693, 445] on button "See More" at bounding box center [687, 457] width 126 height 25
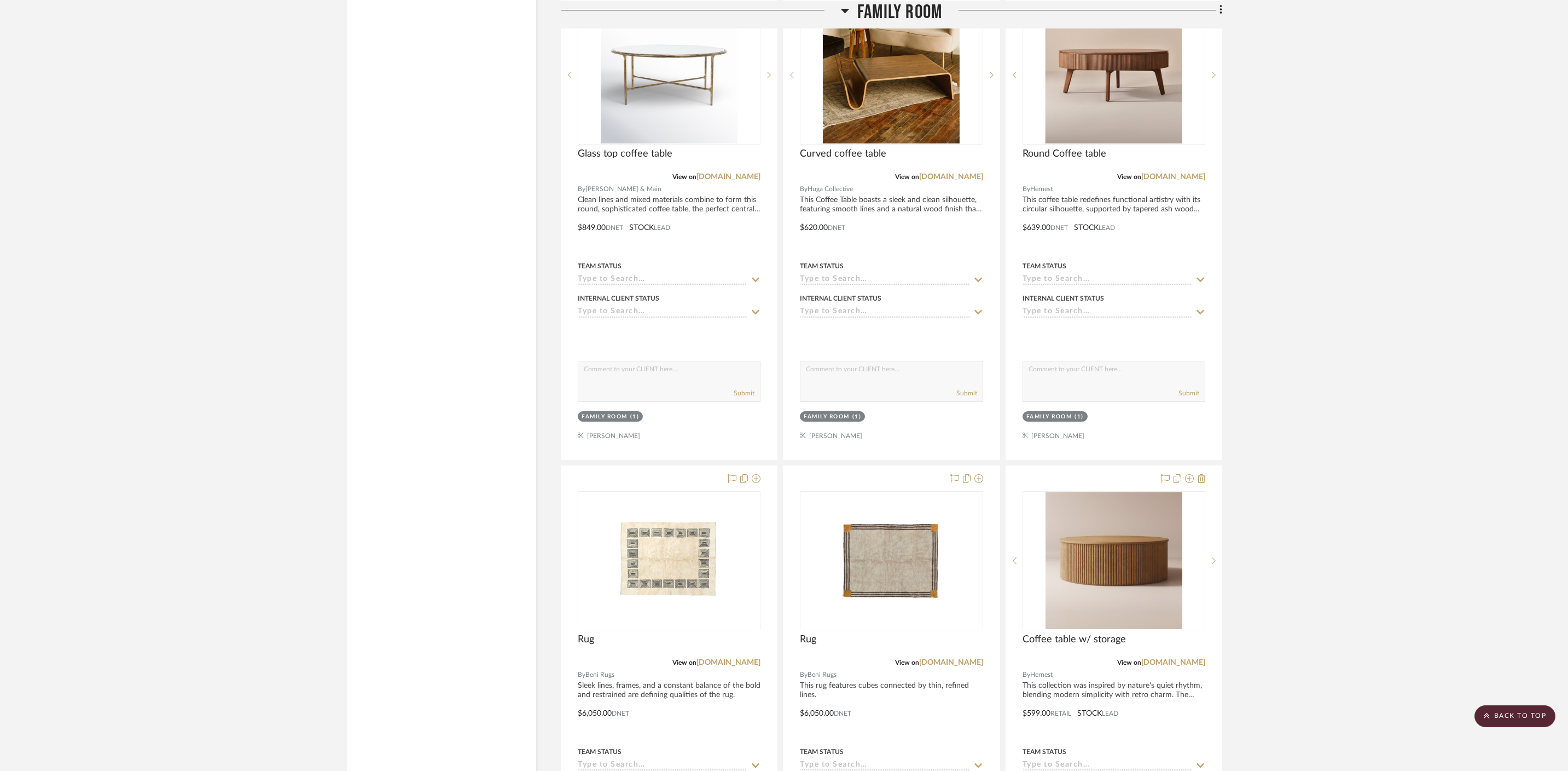
scroll to position [1702, 0]
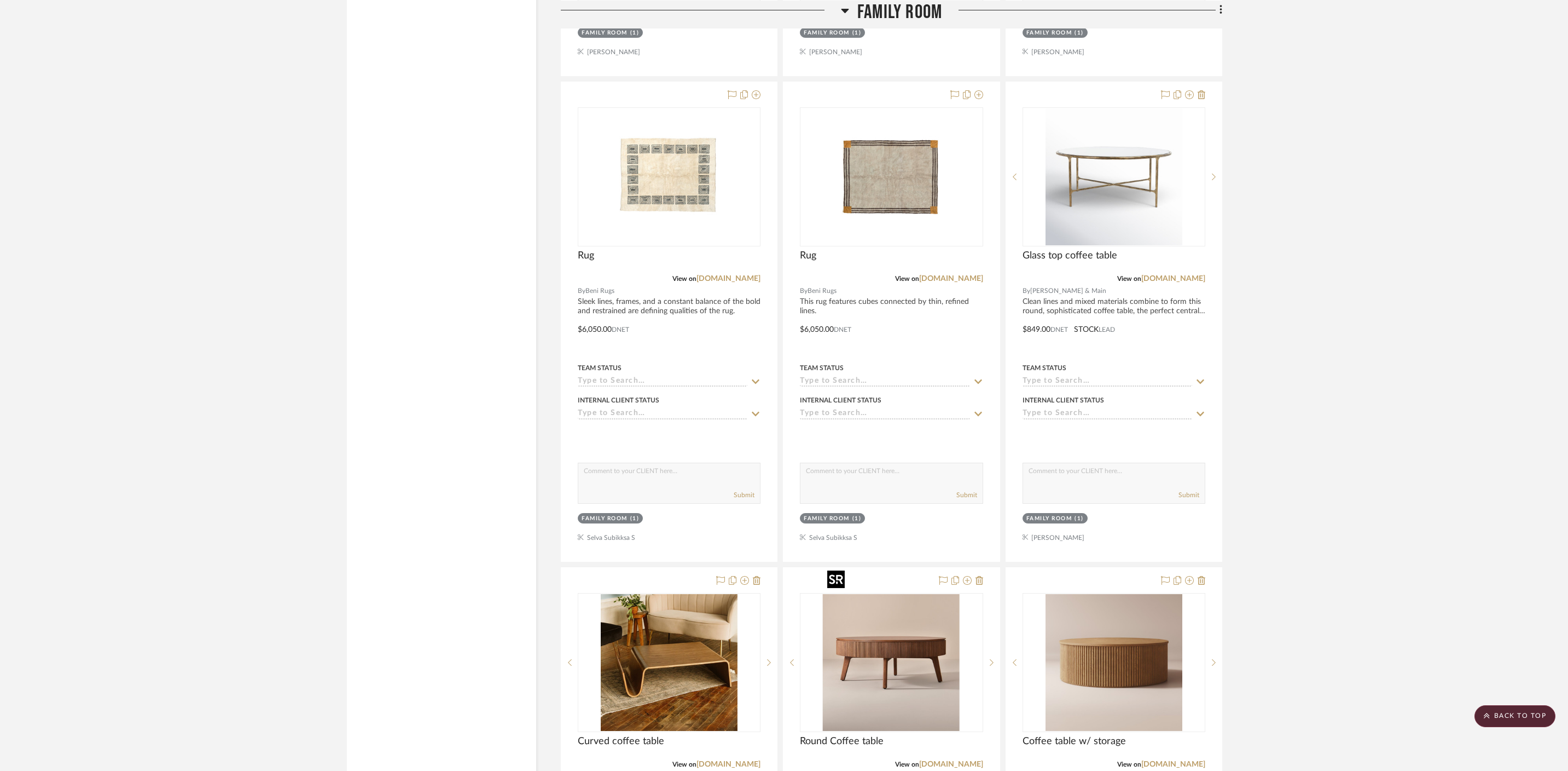
drag, startPoint x: 931, startPoint y: 669, endPoint x: 931, endPoint y: 657, distance: 12.0
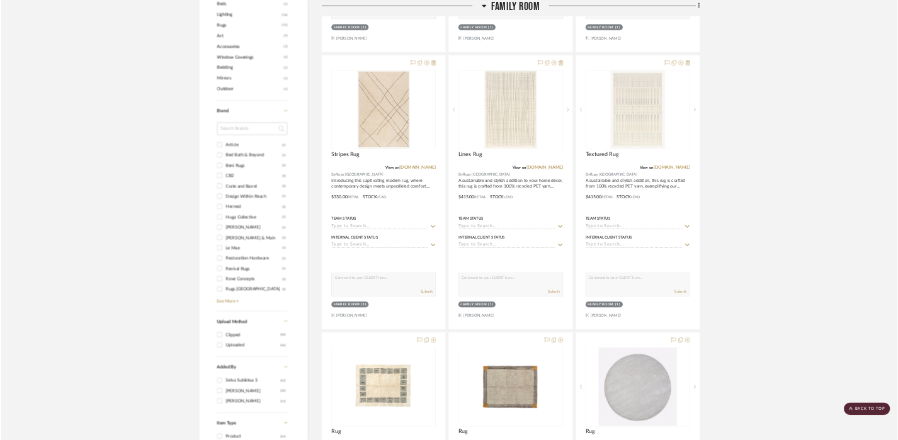
scroll to position [0, 0]
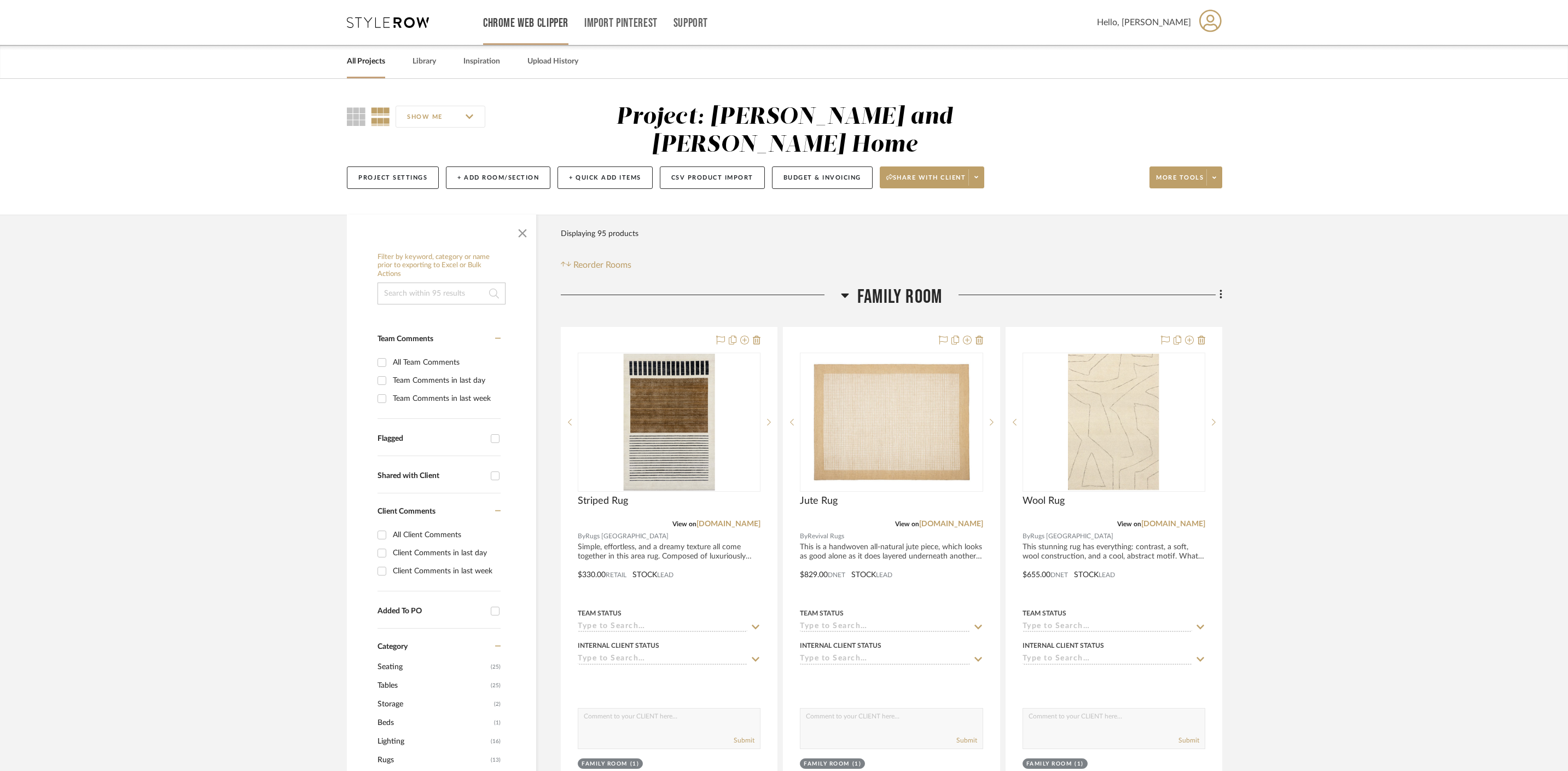
drag, startPoint x: 641, startPoint y: 631, endPoint x: 551, endPoint y: 3, distance: 634.4
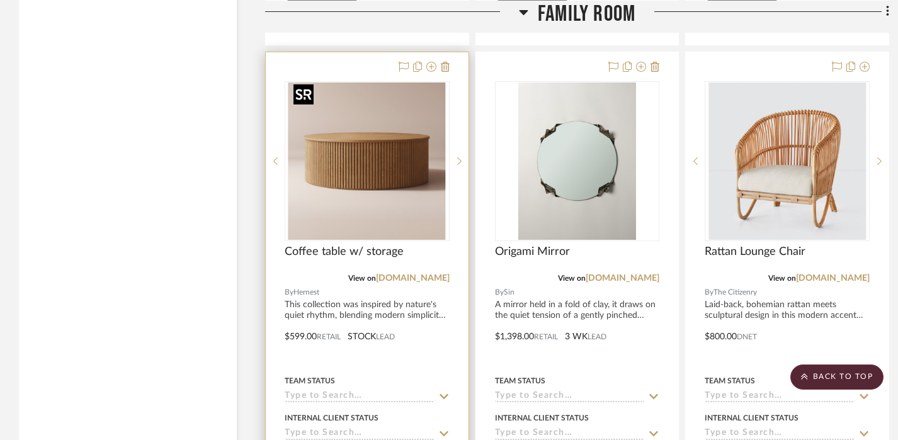
scroll to position [3119, 0]
click at [378, 252] on span "Coffee table w/ storage" at bounding box center [344, 251] width 119 height 14
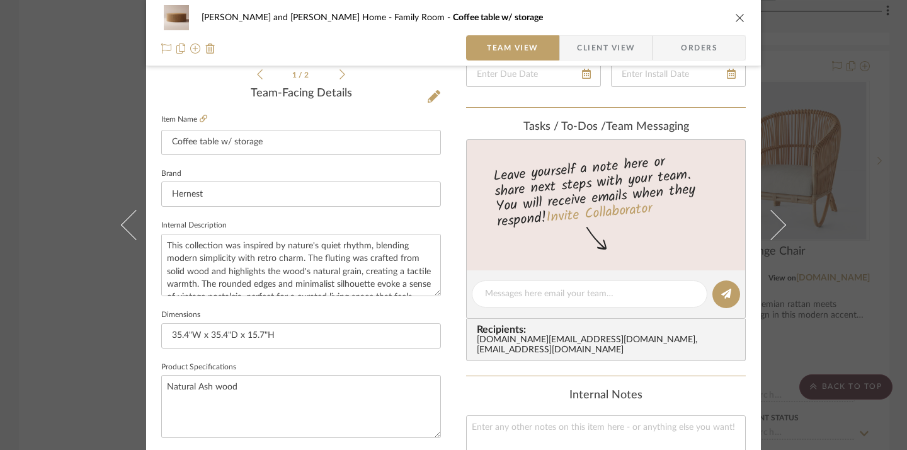
scroll to position [307, 0]
click at [87, 366] on div "Sharika and Ashish Home Family Room Coffee table w/ storage Team View Client Vi…" at bounding box center [453, 225] width 907 height 450
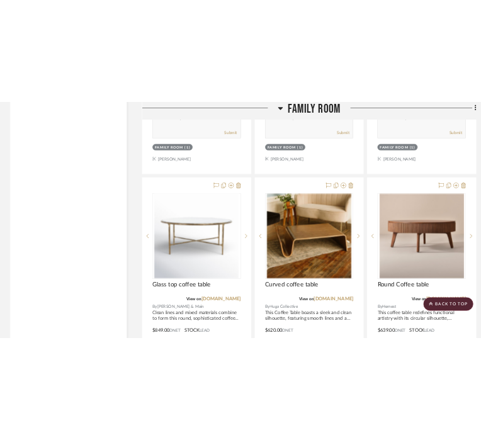
scroll to position [2464, 0]
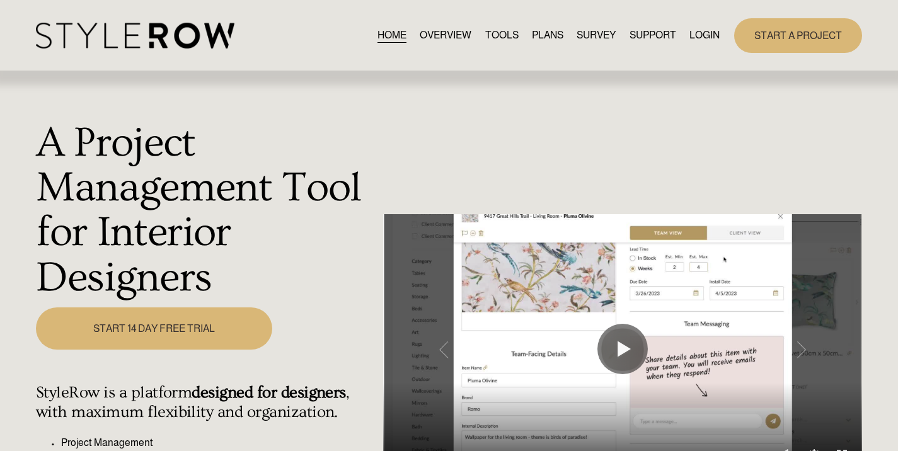
click at [704, 30] on link "LOGIN" at bounding box center [704, 35] width 30 height 17
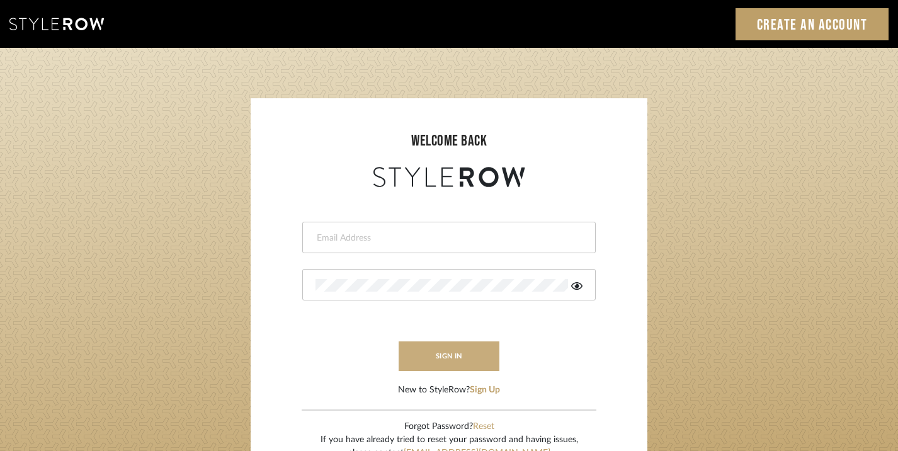
type input "divya.aok@gmail.com"
click at [459, 346] on button "sign in" at bounding box center [449, 356] width 101 height 30
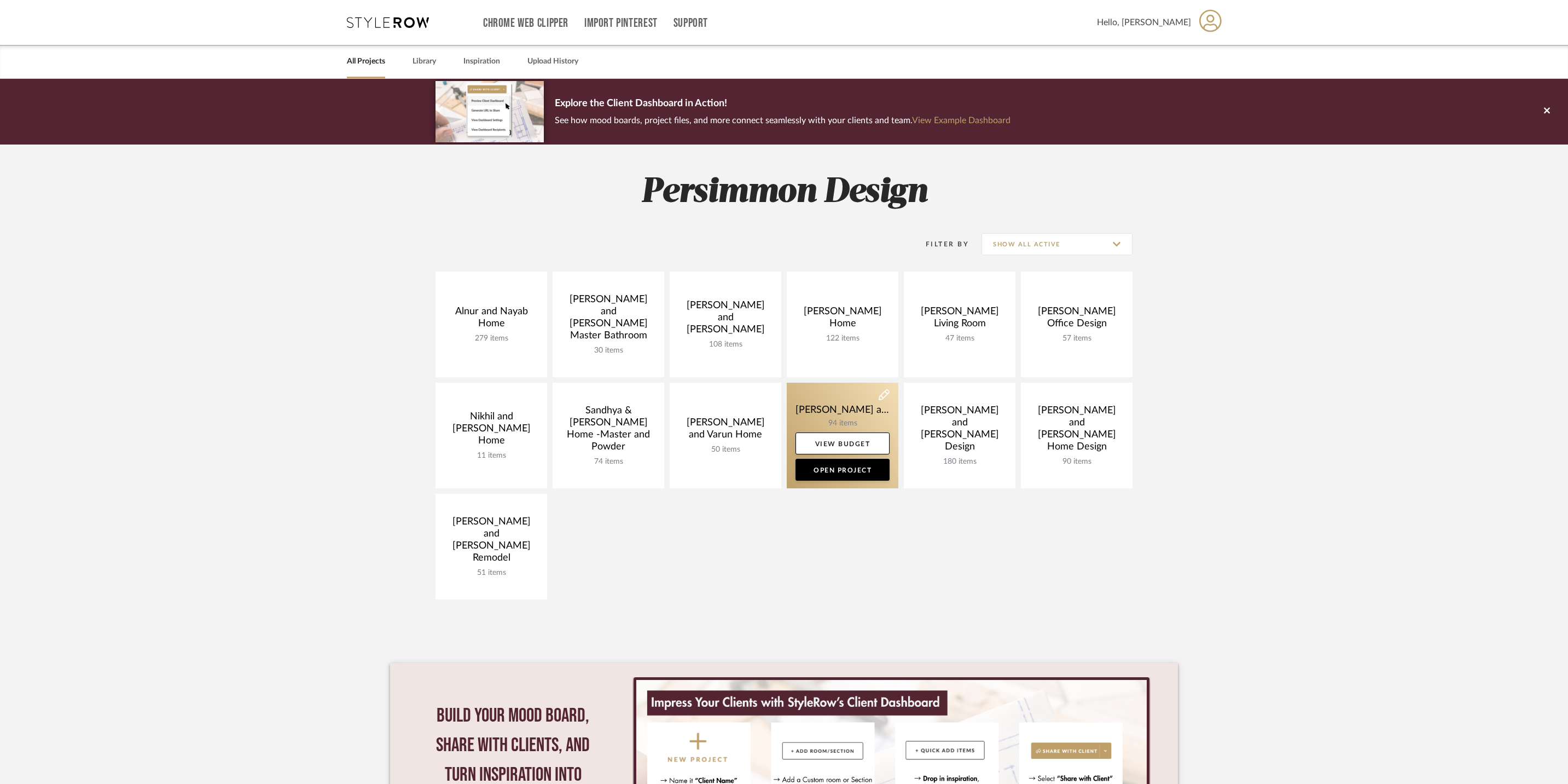
click at [832, 415] on link at bounding box center [843, 435] width 112 height 106
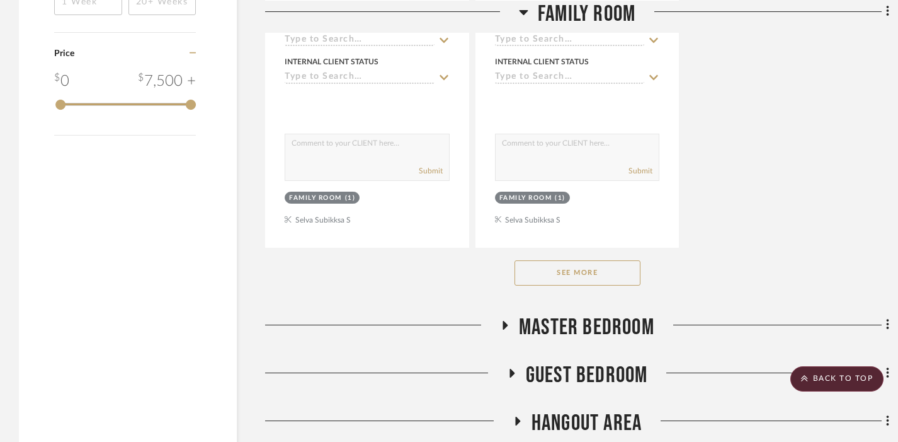
scroll to position [1799, 0]
click at [583, 266] on button "See More" at bounding box center [578, 272] width 126 height 25
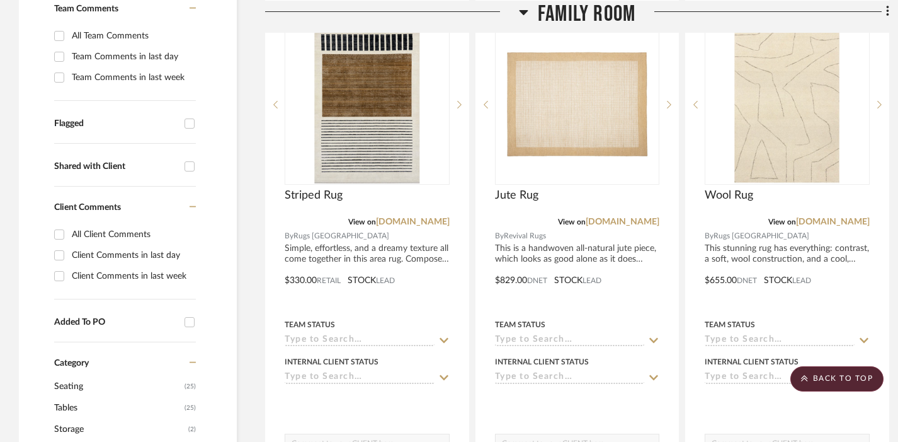
scroll to position [409, 0]
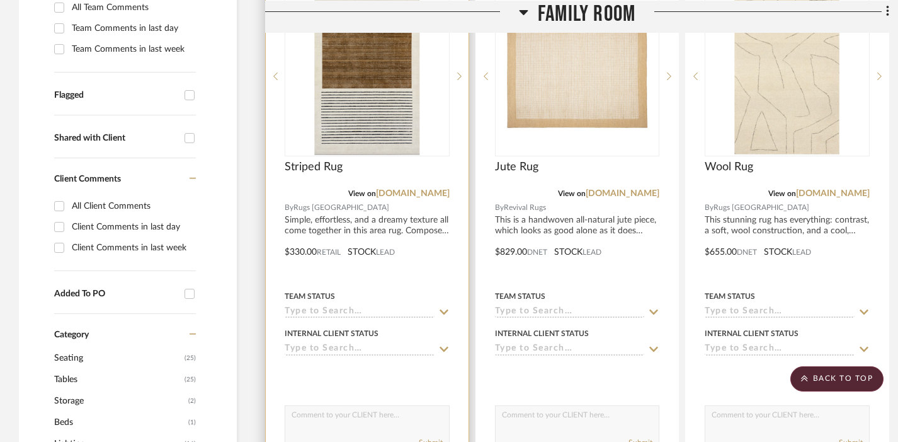
click at [369, 227] on div at bounding box center [367, 242] width 203 height 551
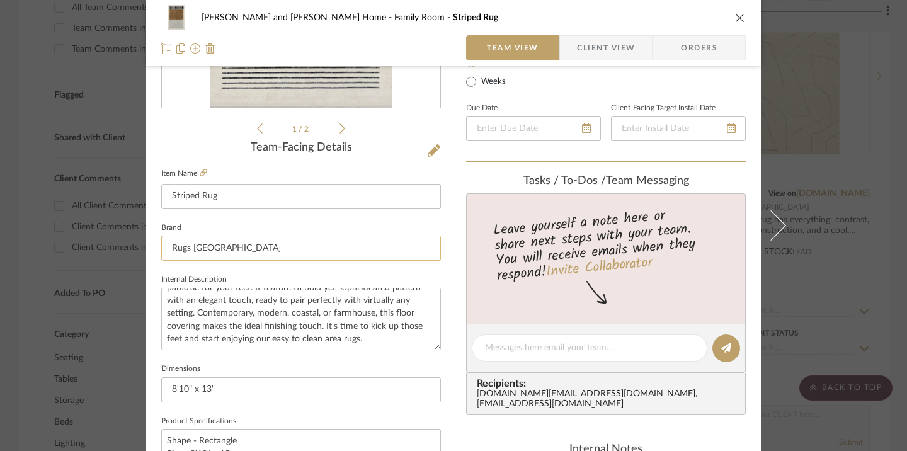
scroll to position [230, 0]
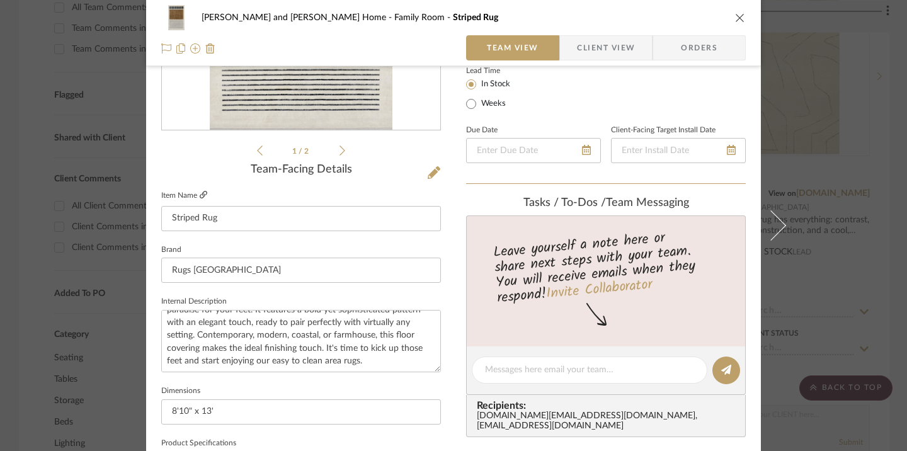
click at [200, 195] on icon at bounding box center [204, 195] width 8 height 8
click at [130, 207] on mat-dialog-content "[PERSON_NAME] and [PERSON_NAME] Home Family Room Striped Rug Team View Client V…" at bounding box center [453, 362] width 685 height 1164
click at [735, 20] on icon "close" at bounding box center [740, 18] width 10 height 10
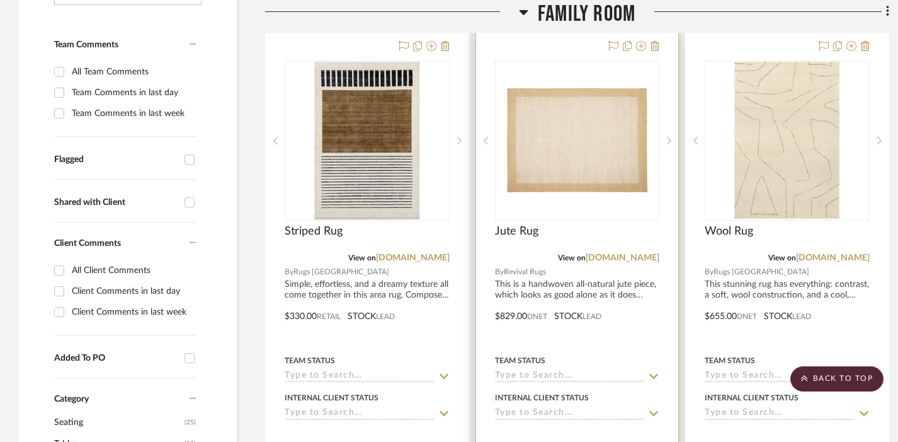
scroll to position [387, 0]
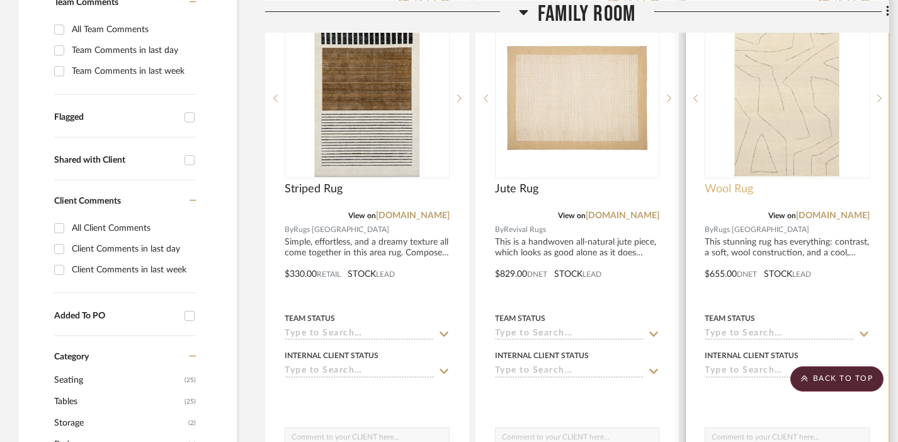
click at [728, 193] on span "Wool Rug" at bounding box center [729, 189] width 49 height 14
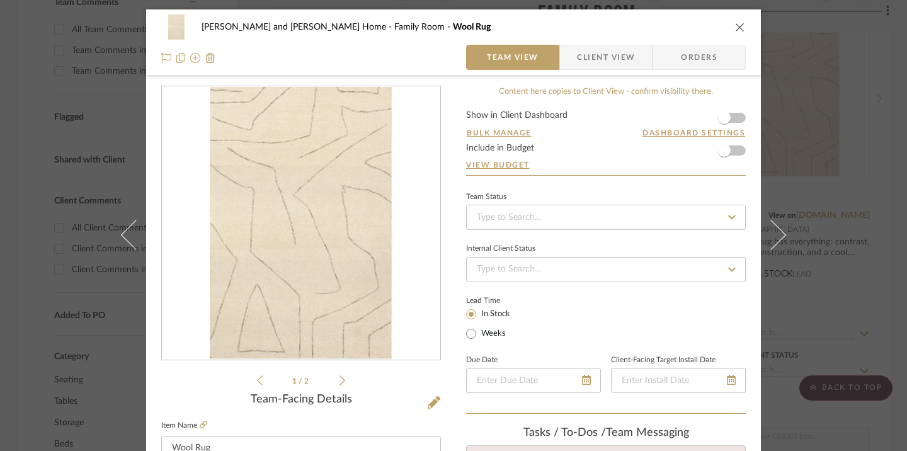
scroll to position [184, 0]
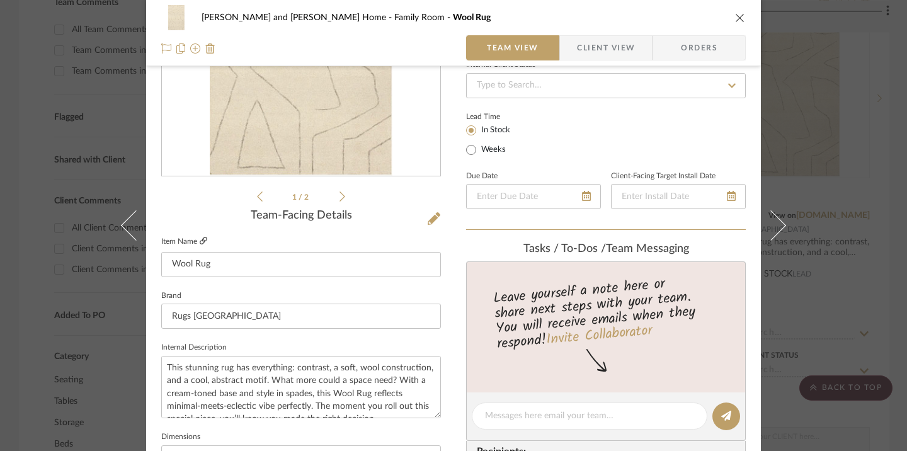
click at [202, 237] on icon at bounding box center [204, 241] width 8 height 8
click at [815, 43] on div "[PERSON_NAME] and [PERSON_NAME] Home Family Room Wool Rug Team View Client View…" at bounding box center [453, 225] width 907 height 451
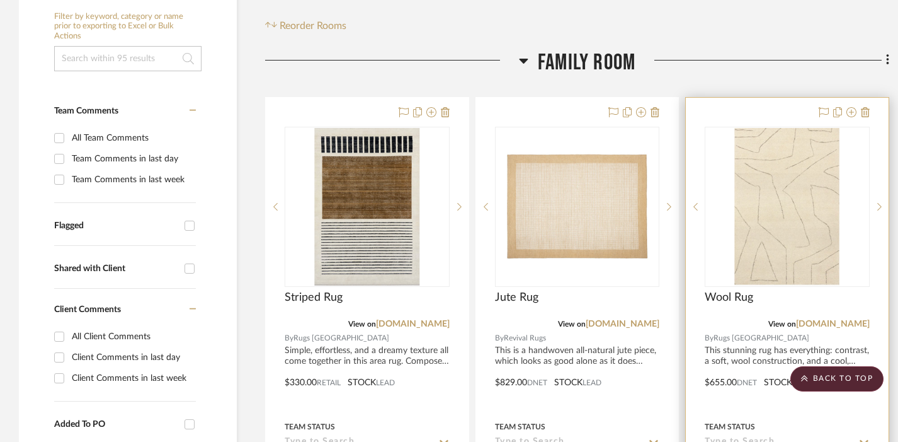
scroll to position [278, 0]
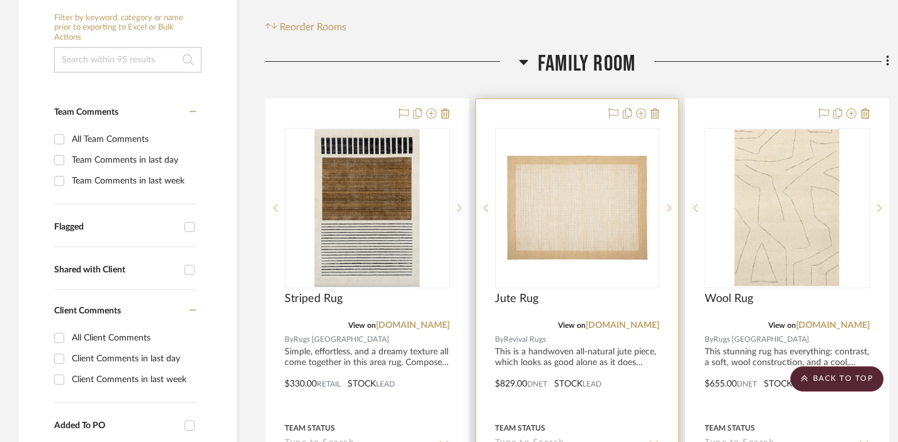
click at [554, 268] on div "0" at bounding box center [578, 208] width 164 height 159
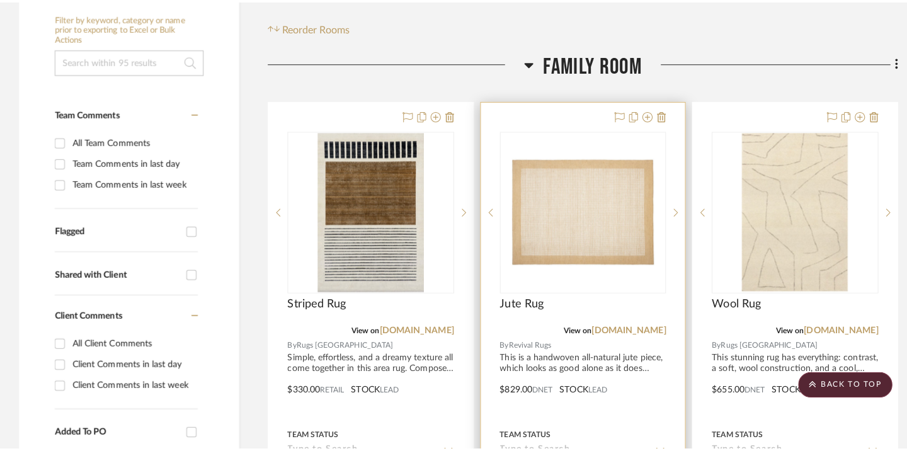
scroll to position [0, 0]
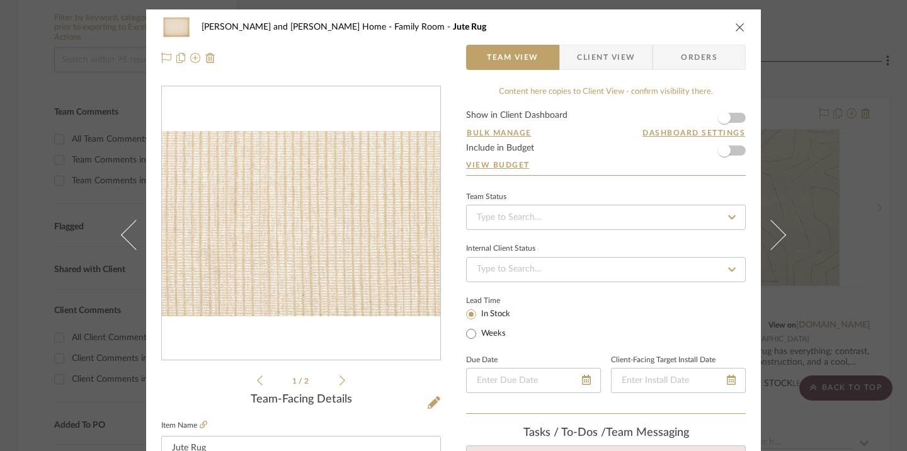
click at [309, 243] on img "0" at bounding box center [301, 224] width 278 height 186
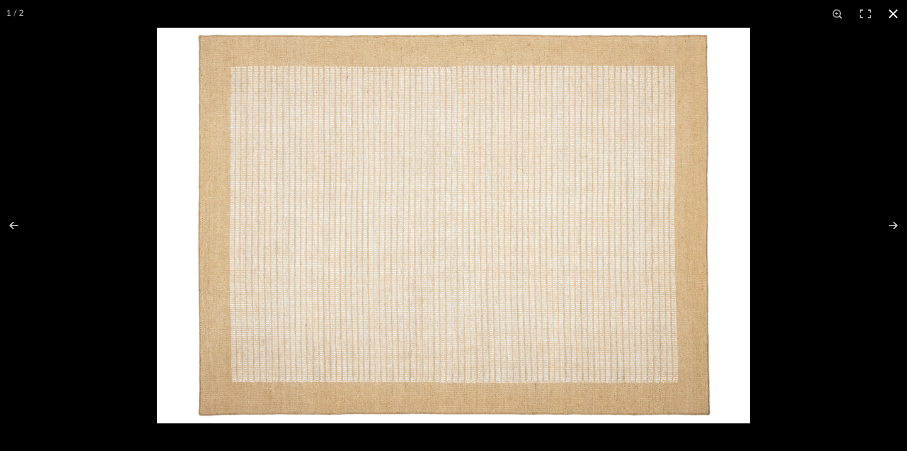
click at [892, 16] on button at bounding box center [893, 14] width 28 height 28
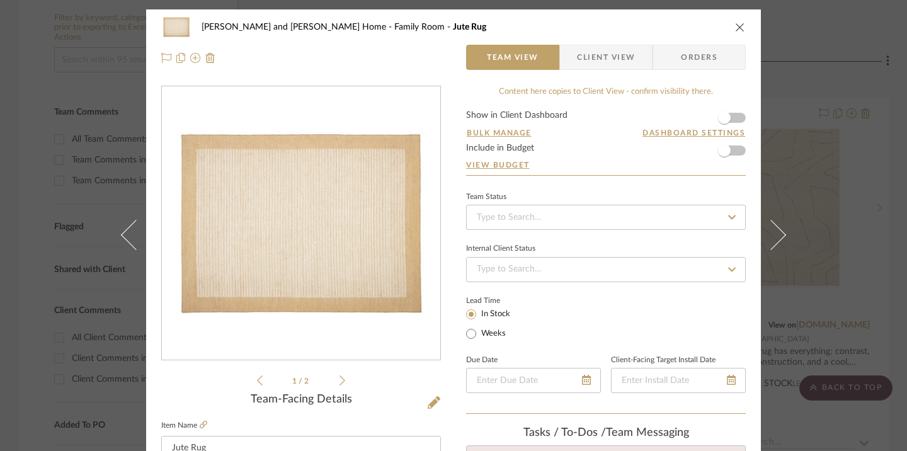
click at [736, 27] on icon "close" at bounding box center [740, 27] width 10 height 10
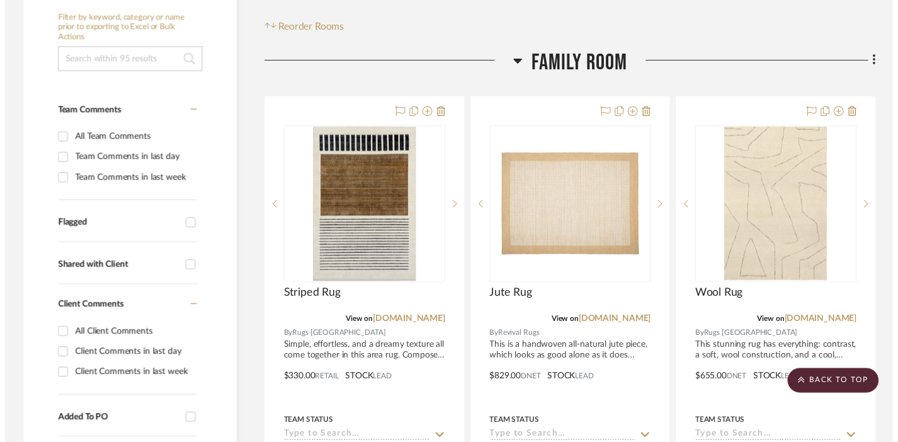
scroll to position [278, 0]
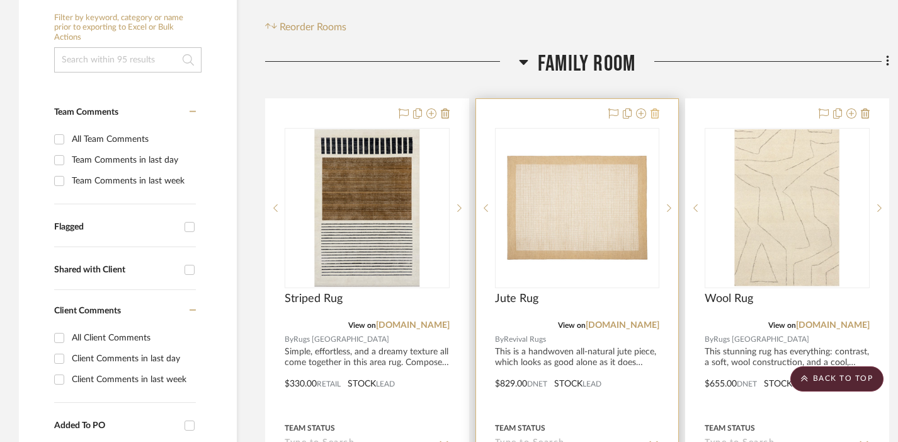
click at [658, 115] on icon at bounding box center [655, 113] width 9 height 10
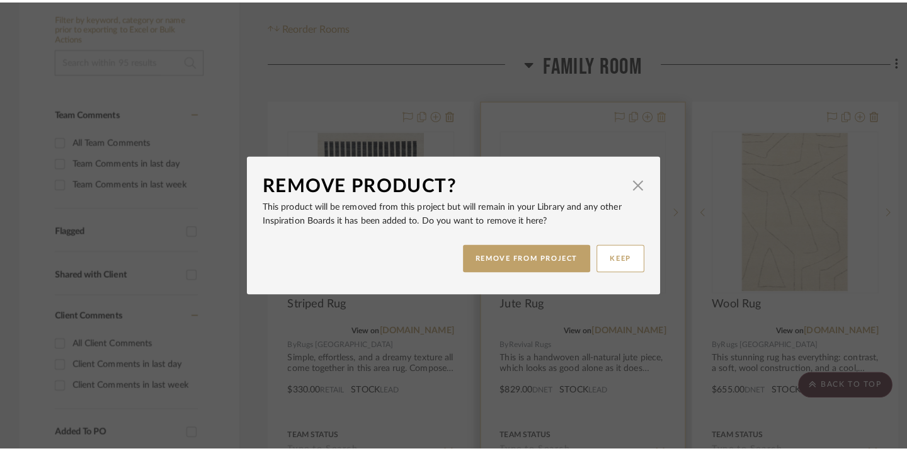
scroll to position [0, 0]
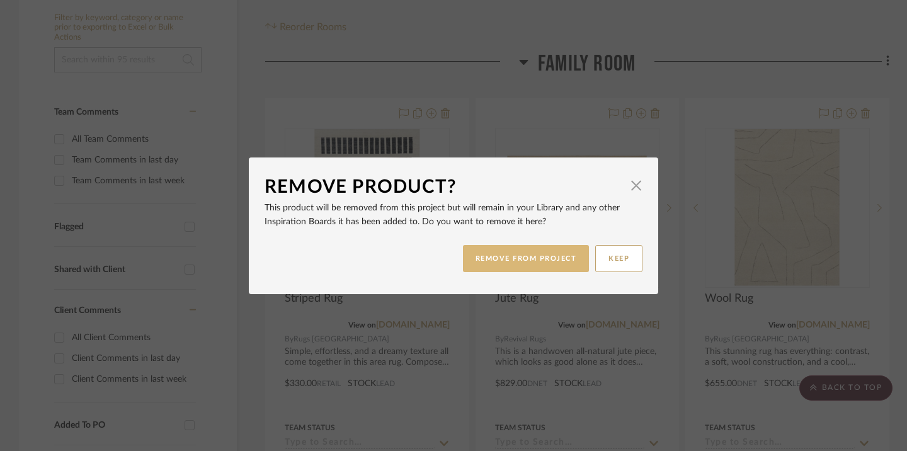
click at [532, 253] on button "REMOVE FROM PROJECT" at bounding box center [526, 258] width 127 height 27
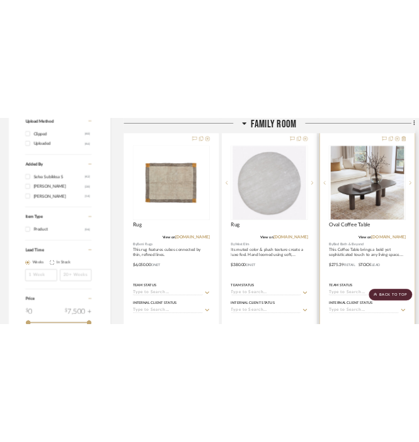
scroll to position [1488, 0]
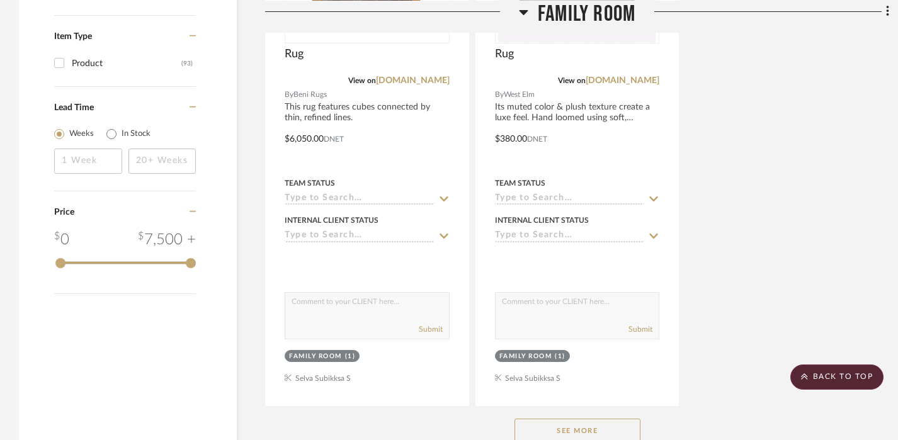
scroll to position [1659, 0]
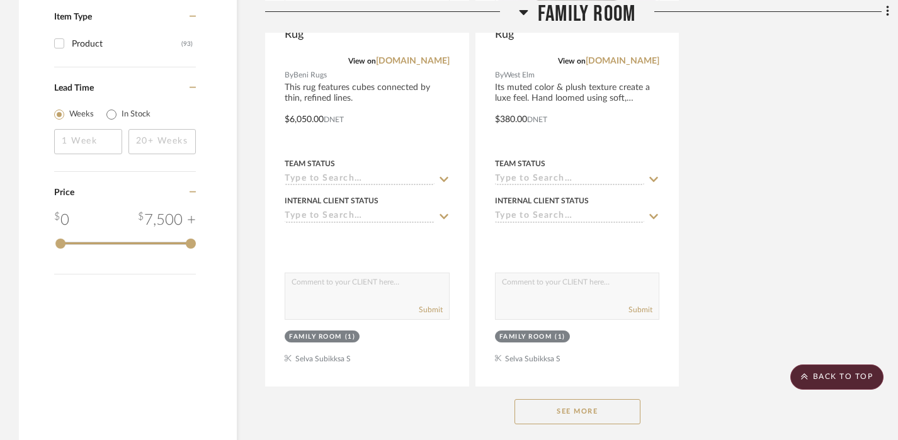
click at [578, 410] on button "See More" at bounding box center [578, 411] width 126 height 25
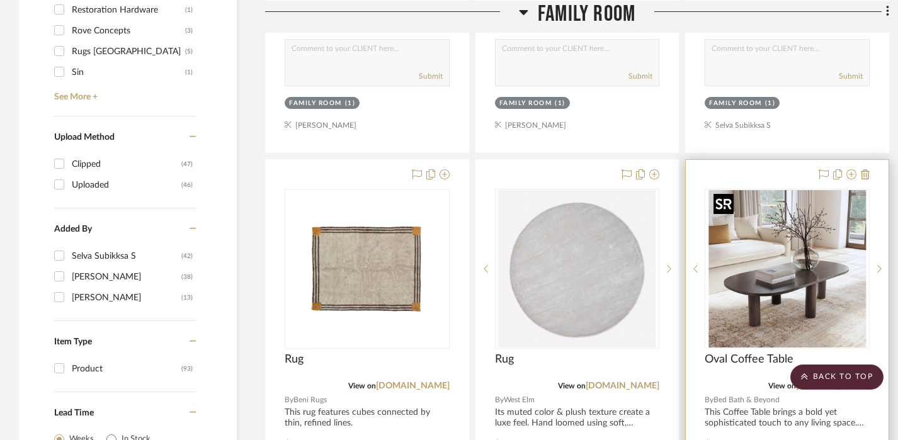
scroll to position [1335, 0]
click at [867, 174] on icon at bounding box center [865, 174] width 9 height 10
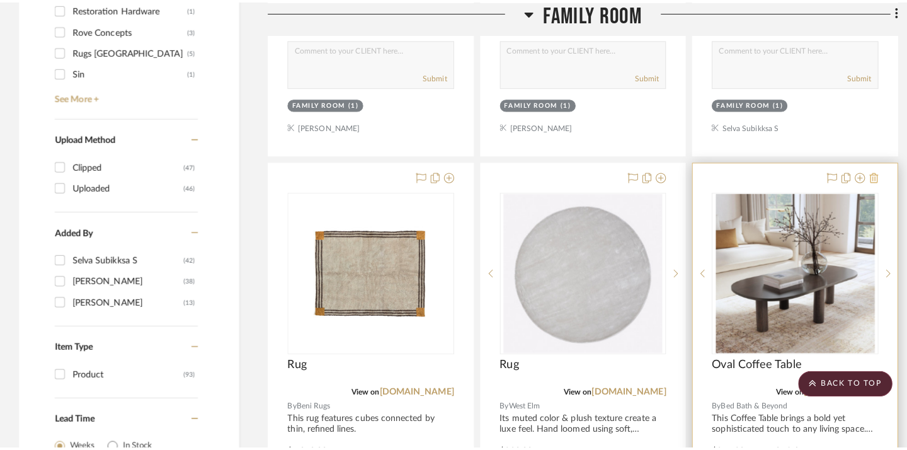
scroll to position [0, 0]
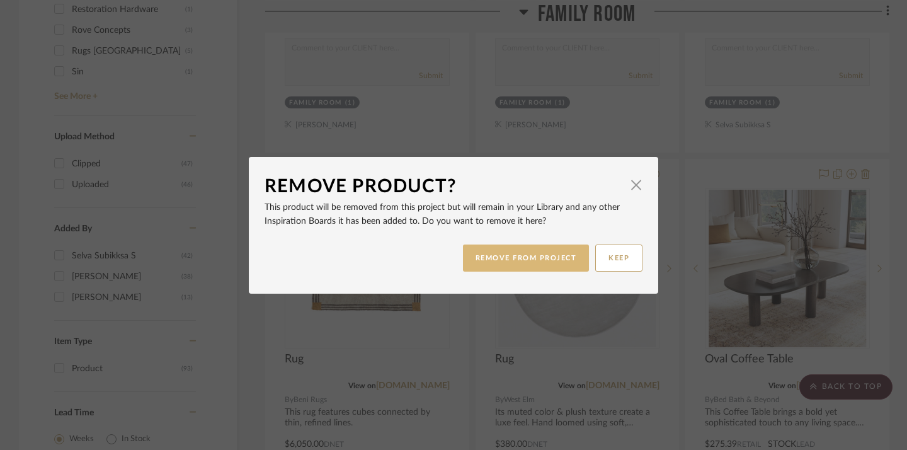
click at [524, 263] on button "REMOVE FROM PROJECT" at bounding box center [526, 257] width 127 height 27
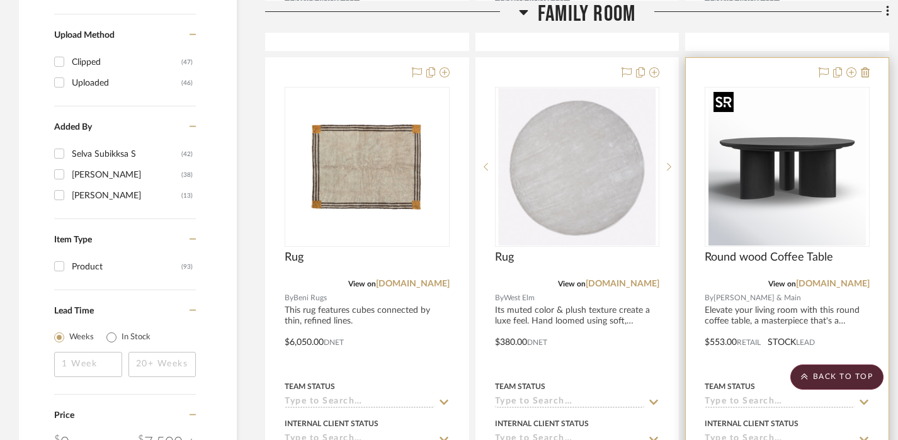
scroll to position [1437, 0]
click at [757, 256] on span "Round wood Coffee Table" at bounding box center [769, 257] width 129 height 14
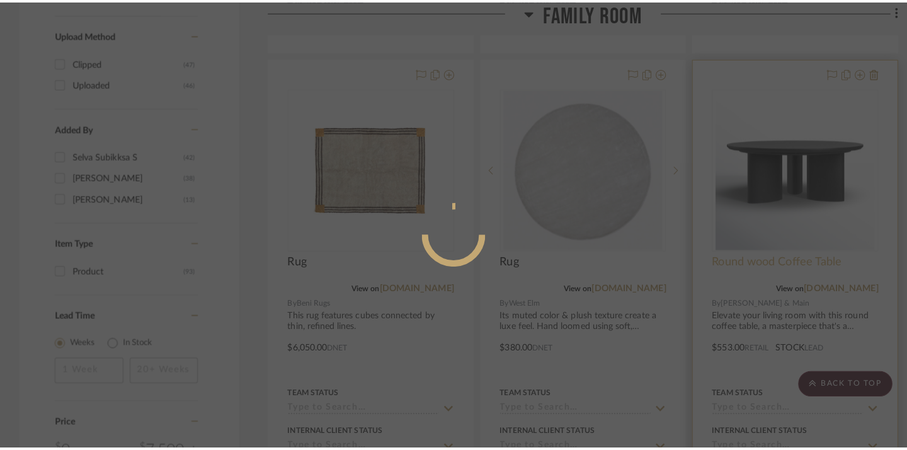
scroll to position [0, 0]
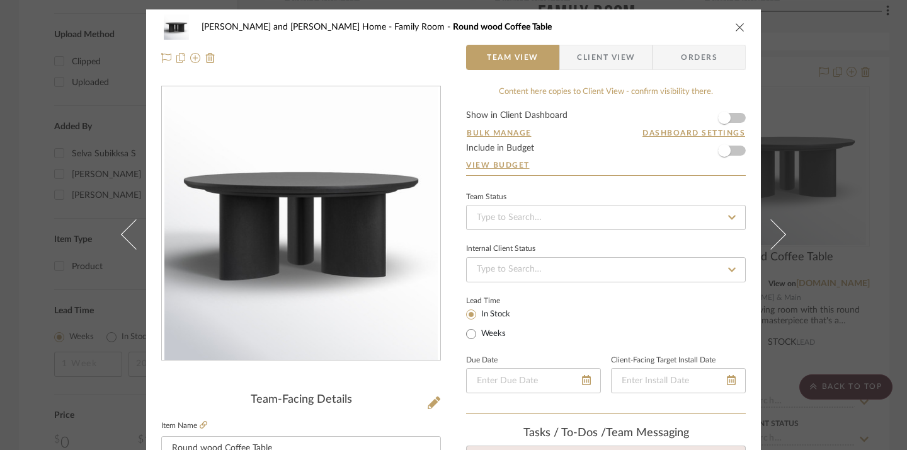
click at [836, 243] on div "[PERSON_NAME] and [PERSON_NAME] Home Family Room Round wood Coffee Table Team V…" at bounding box center [453, 225] width 907 height 450
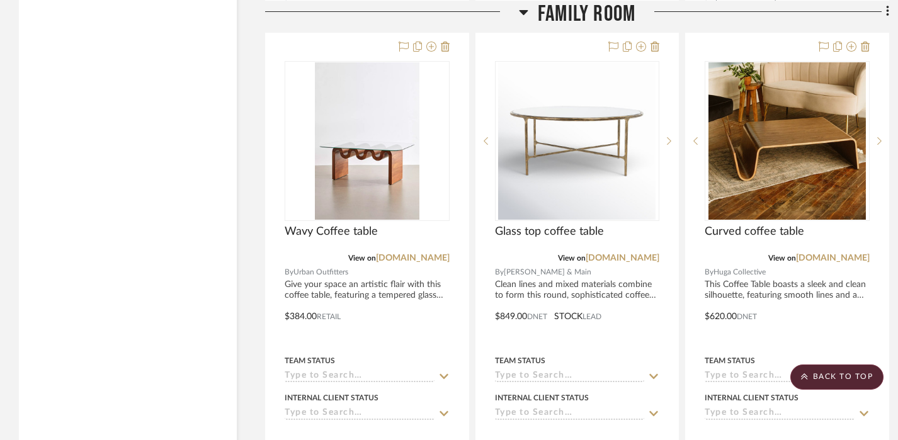
scroll to position [2023, 0]
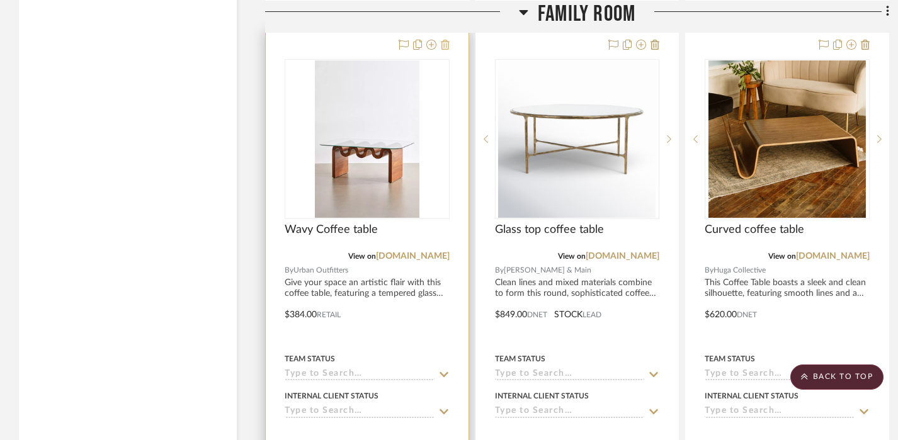
click at [447, 43] on icon at bounding box center [445, 45] width 9 height 10
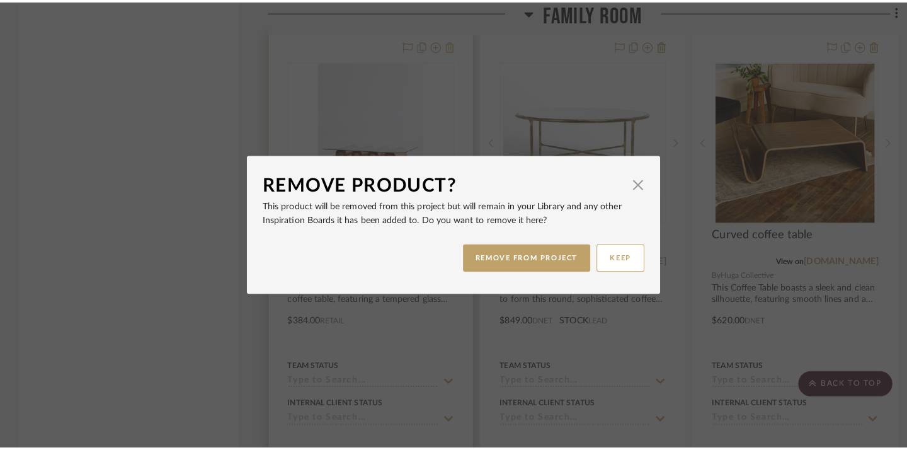
scroll to position [0, 0]
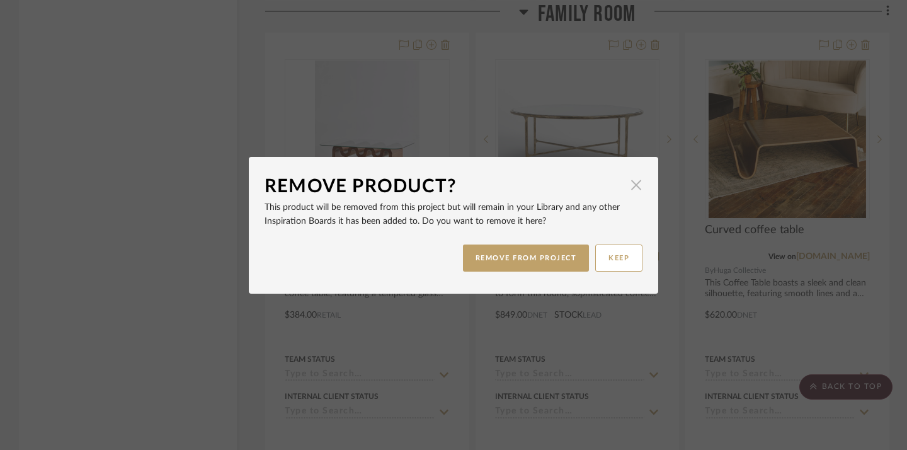
click at [627, 190] on span "button" at bounding box center [636, 185] width 25 height 25
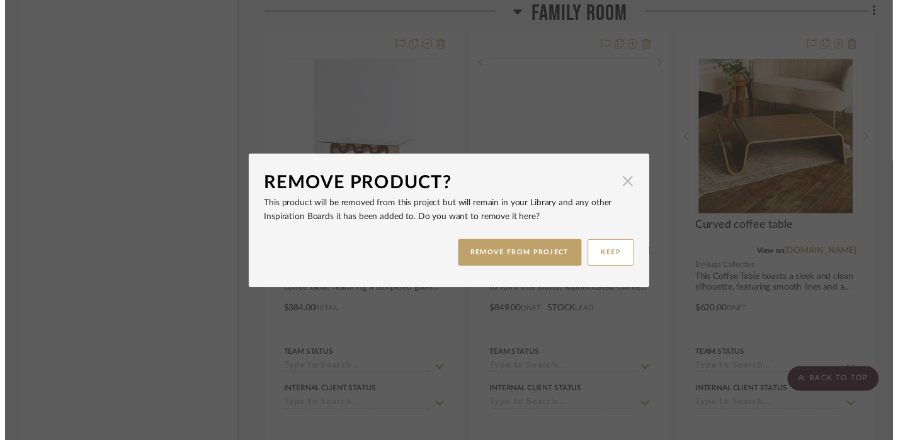
scroll to position [2023, 0]
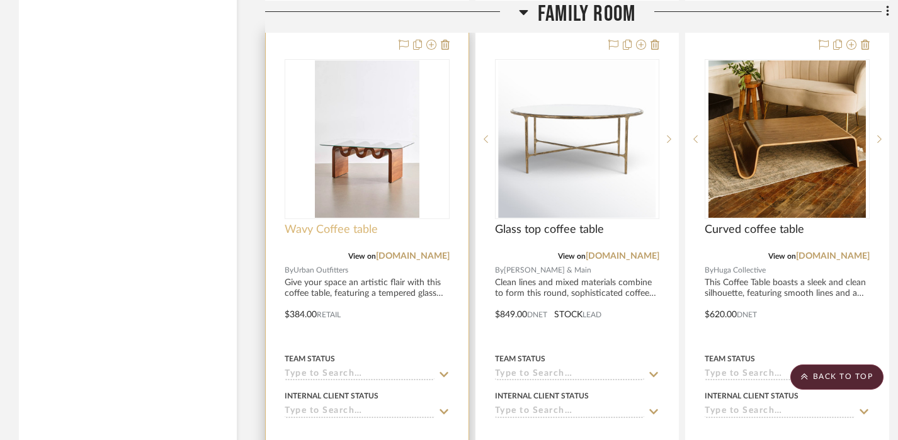
click at [331, 227] on span "Wavy Coffee table" at bounding box center [331, 230] width 93 height 14
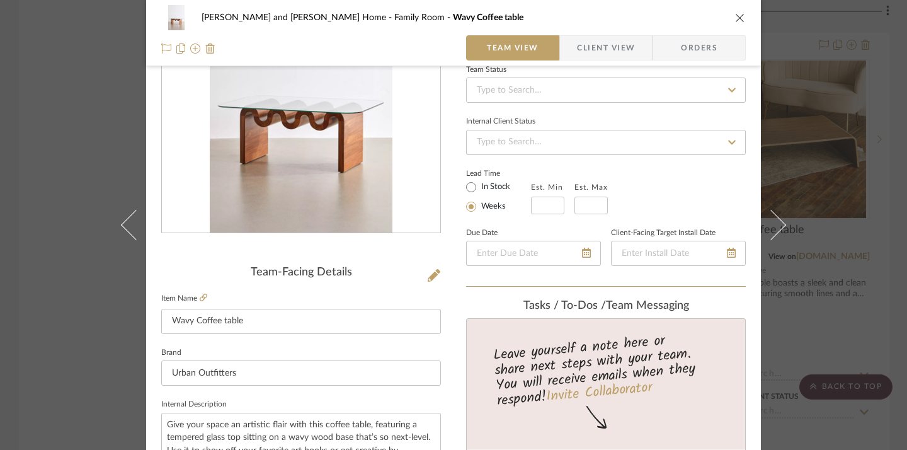
scroll to position [183, 0]
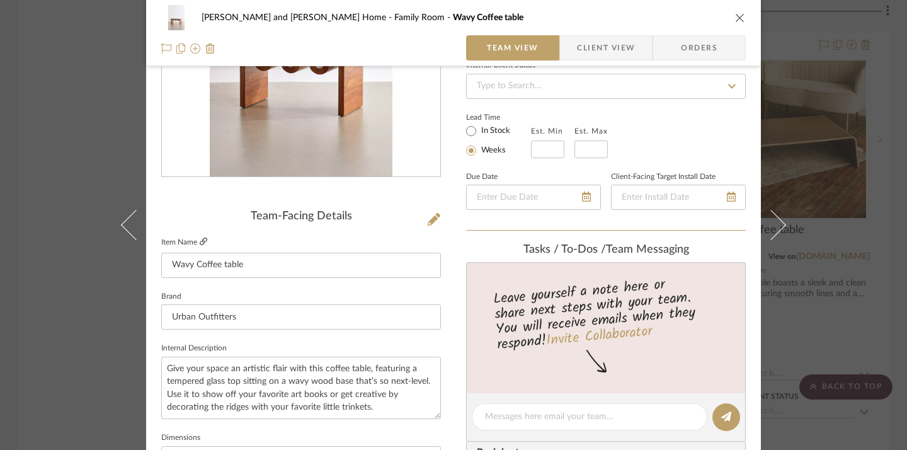
click at [200, 243] on icon at bounding box center [204, 241] width 8 height 8
